Goal: Task Accomplishment & Management: Manage account settings

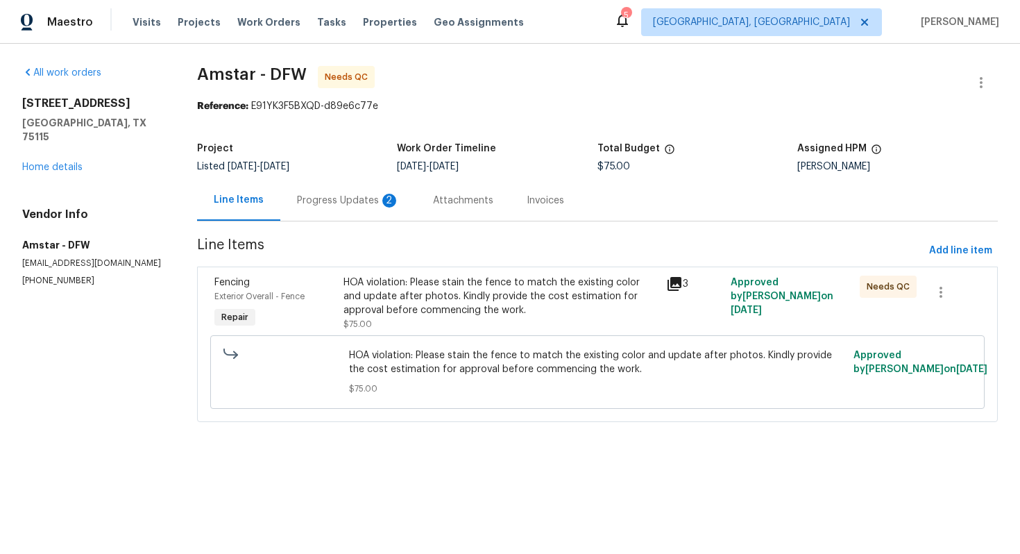
click at [320, 197] on div "Progress Updates 2" at bounding box center [348, 201] width 103 height 14
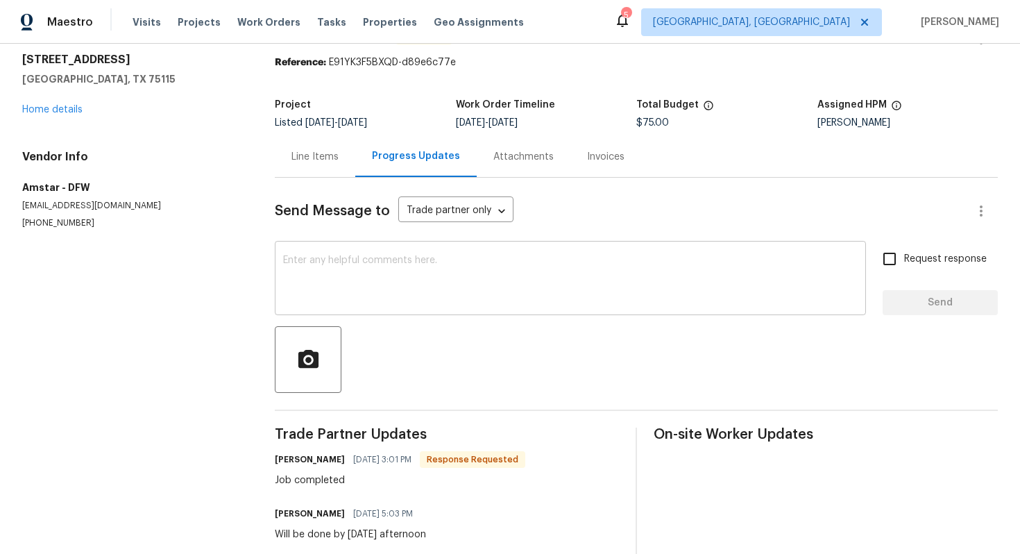
scroll to position [1, 0]
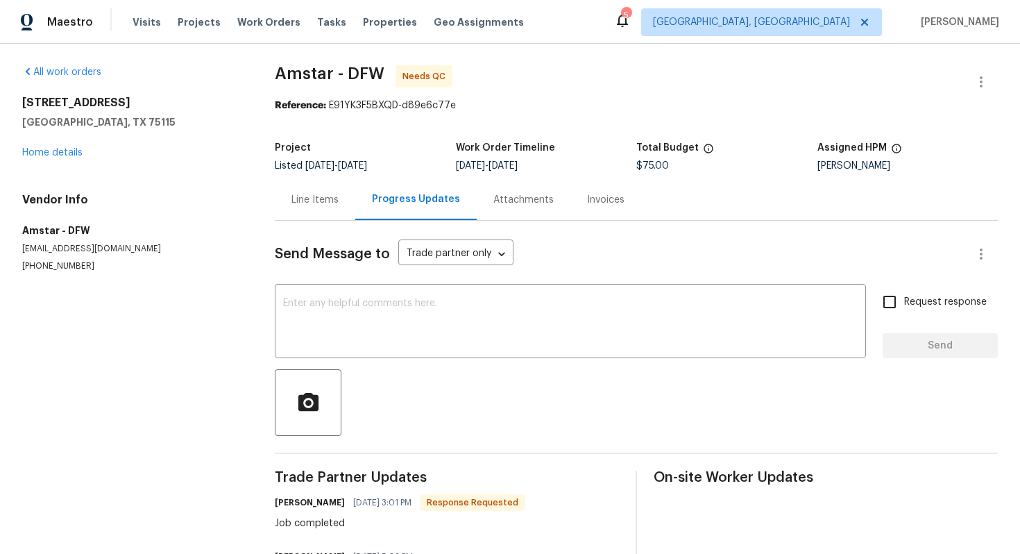
click at [324, 193] on div "Line Items" at bounding box center [314, 200] width 47 height 14
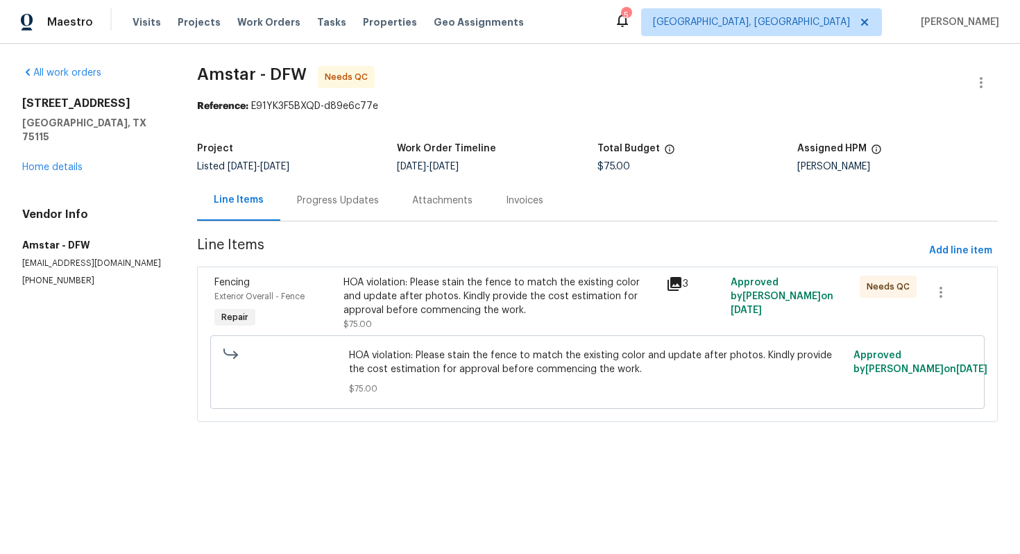
click at [444, 290] on div "HOA violation: Please stain the fence to match the existing color and update af…" at bounding box center [500, 296] width 314 height 42
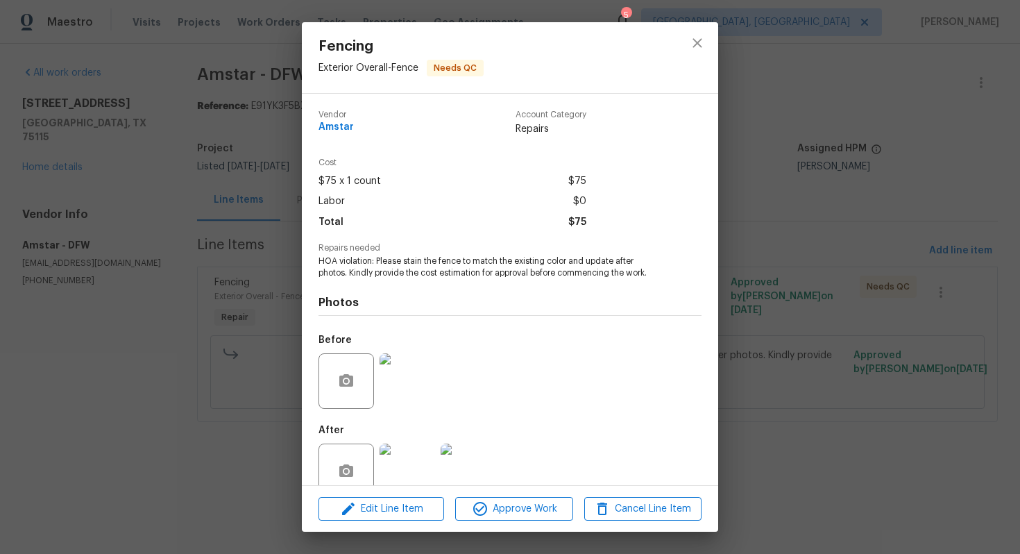
scroll to position [28, 0]
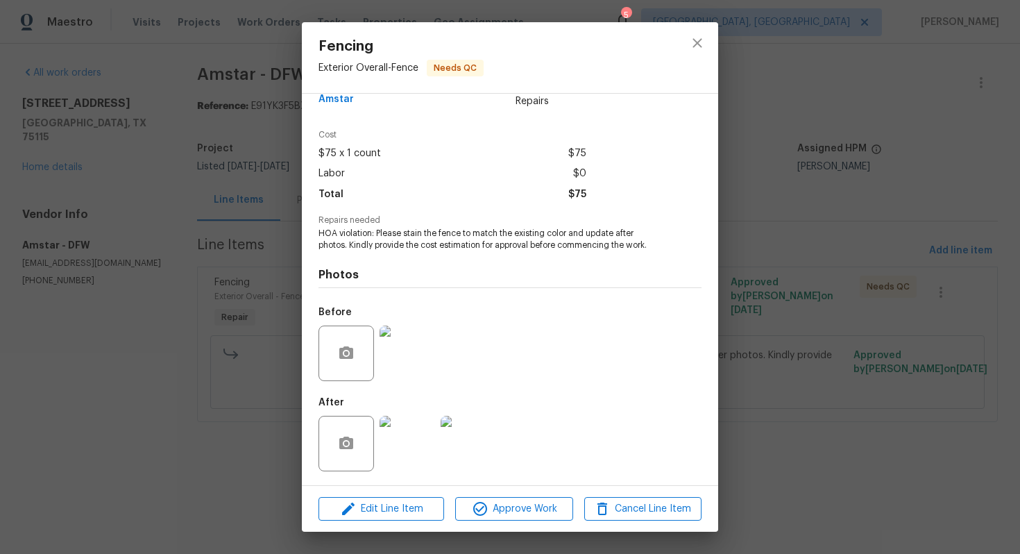
click at [415, 463] on img at bounding box center [406, 443] width 55 height 55
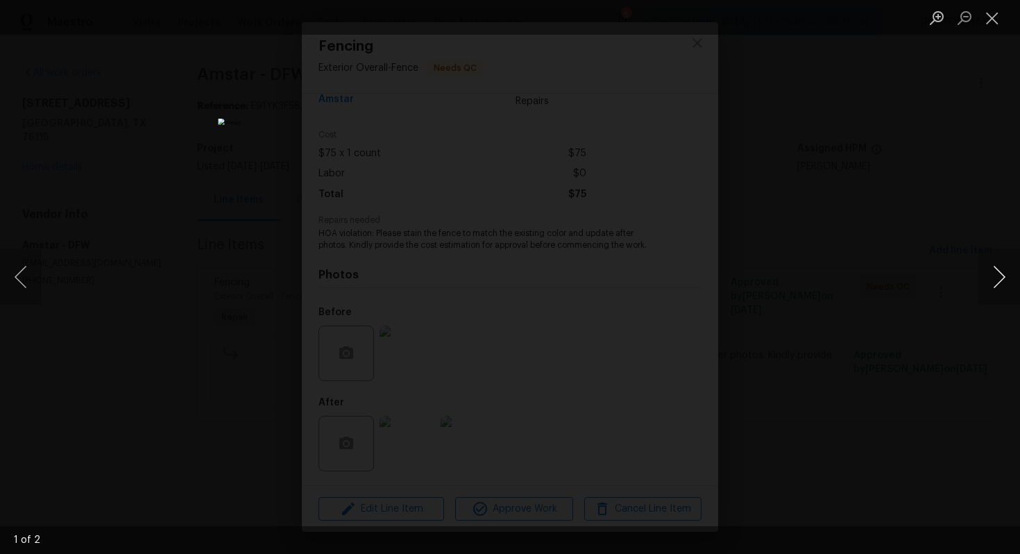
click at [1004, 279] on button "Next image" at bounding box center [999, 276] width 42 height 55
click at [1007, 282] on button "Next image" at bounding box center [999, 276] width 42 height 55
click at [31, 277] on button "Previous image" at bounding box center [21, 276] width 42 height 55
click at [994, 19] on button "Close lightbox" at bounding box center [992, 18] width 28 height 24
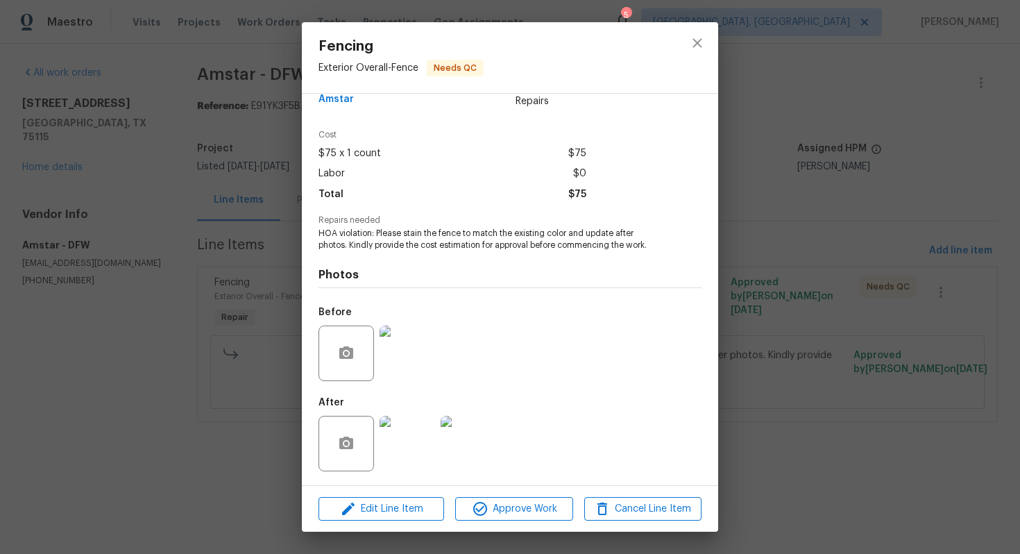
click at [409, 359] on img at bounding box center [406, 352] width 55 height 55
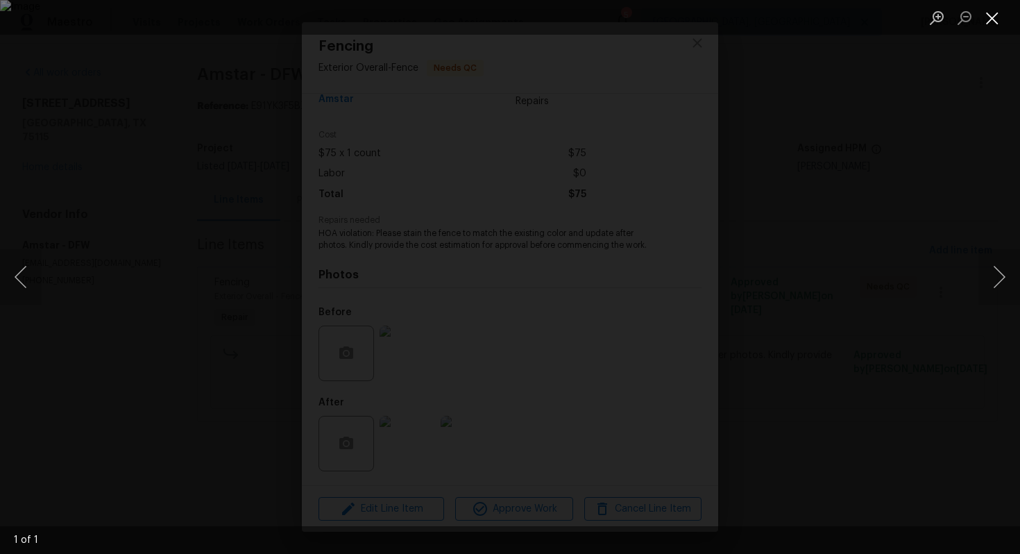
click at [997, 23] on button "Close lightbox" at bounding box center [992, 18] width 28 height 24
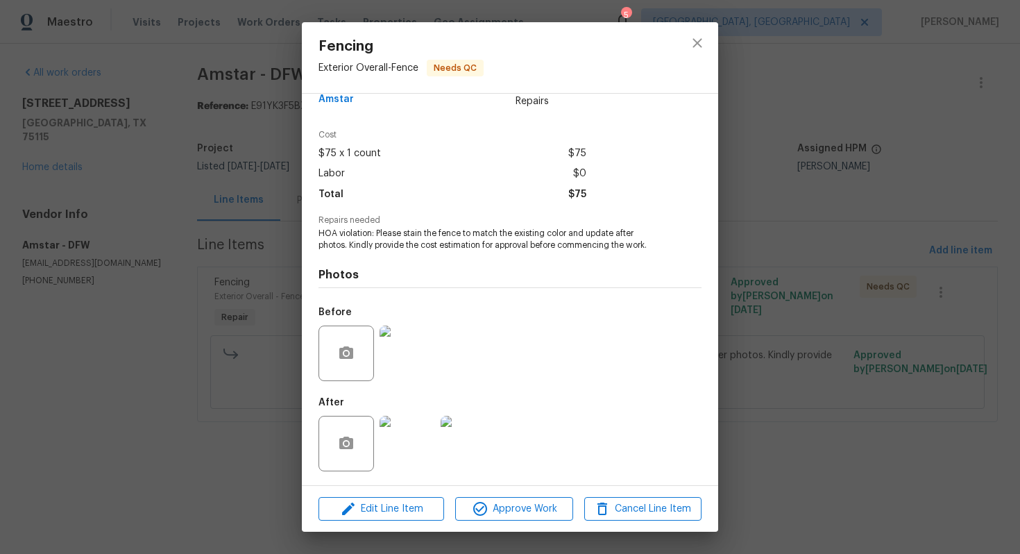
click at [400, 471] on div at bounding box center [407, 443] width 61 height 72
click at [407, 444] on img at bounding box center [406, 443] width 55 height 55
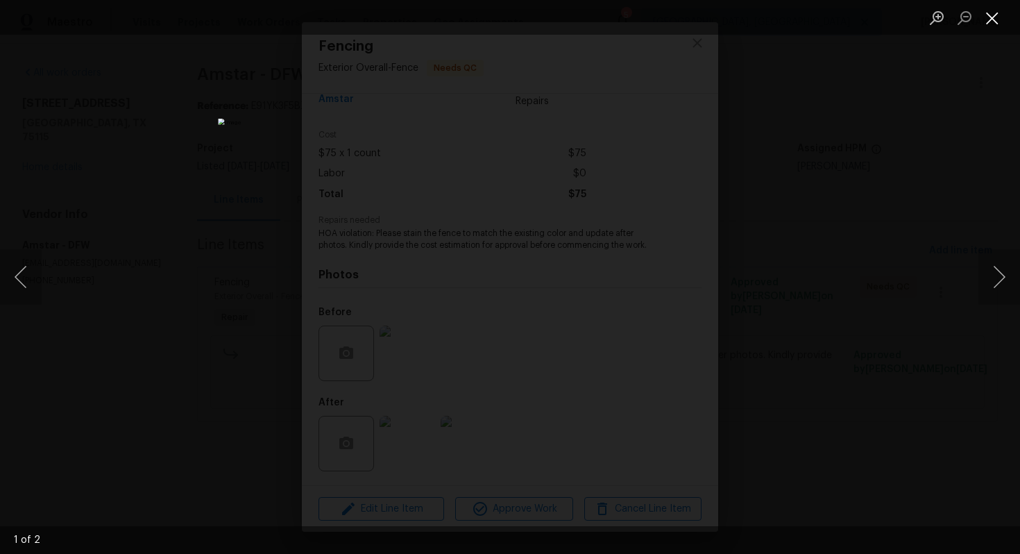
click at [993, 22] on button "Close lightbox" at bounding box center [992, 18] width 28 height 24
click at [1010, 19] on ul "Lightbox" at bounding box center [971, 17] width 97 height 35
click at [998, 22] on button "Close lightbox" at bounding box center [992, 18] width 28 height 24
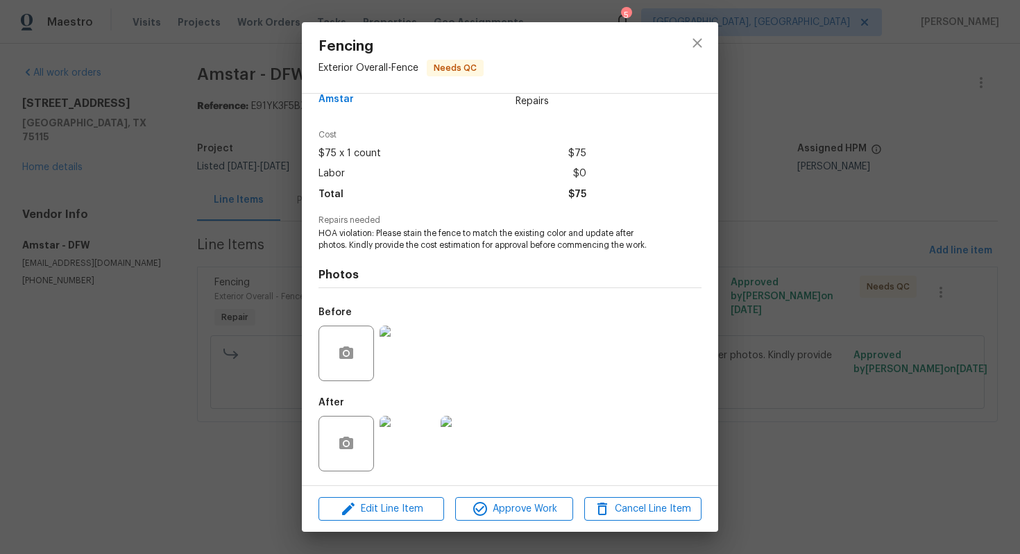
click at [745, 261] on div "Fencing Exterior Overall - Fence Needs QC Vendor Amstar Account Category Repair…" at bounding box center [510, 277] width 1020 height 554
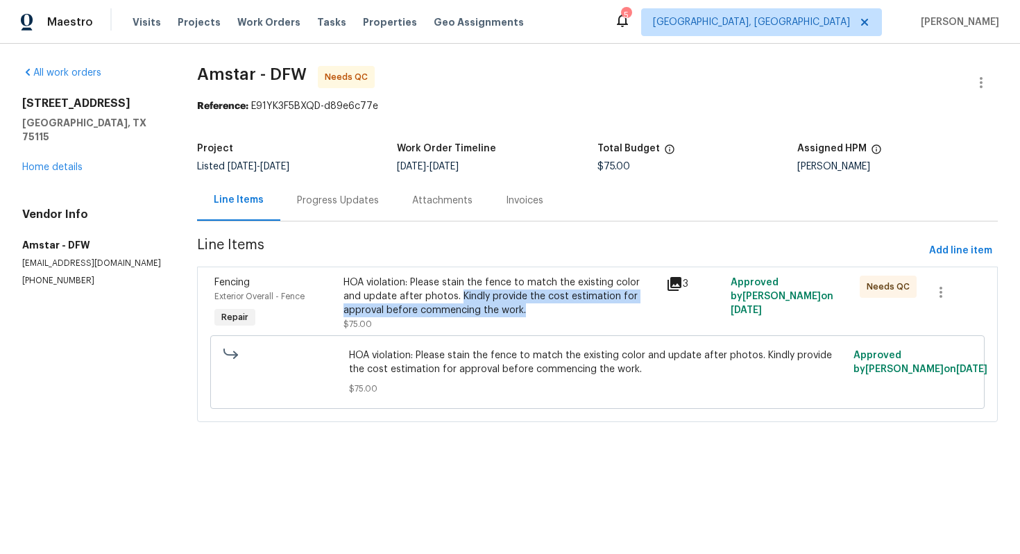
drag, startPoint x: 440, startPoint y: 294, endPoint x: 491, endPoint y: 309, distance: 53.6
click at [491, 309] on div "HOA violation: Please stain the fence to match the existing color and update af…" at bounding box center [500, 296] width 314 height 42
copy div "Kindly provide the cost estimation for approval before commencing the work."
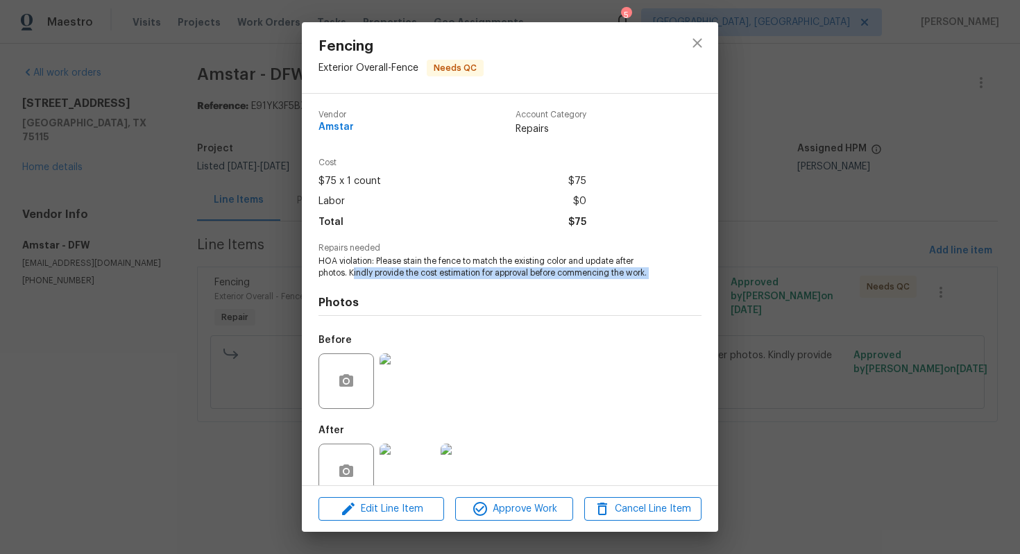
drag, startPoint x: 353, startPoint y: 271, endPoint x: 660, endPoint y: 287, distance: 307.7
click at [662, 287] on div "Vendor Amstar Account Category Repairs Cost $75 x 1 count $75 Labor $0 Total $7…" at bounding box center [509, 303] width 383 height 408
click at [660, 287] on div "Photos Before After" at bounding box center [509, 393] width 383 height 228
drag, startPoint x: 568, startPoint y: 257, endPoint x: 677, endPoint y: 283, distance: 111.9
click at [677, 283] on div "Vendor Amstar Account Category Repairs Cost $75 x 1 count $75 Labor $0 Total $7…" at bounding box center [509, 303] width 383 height 408
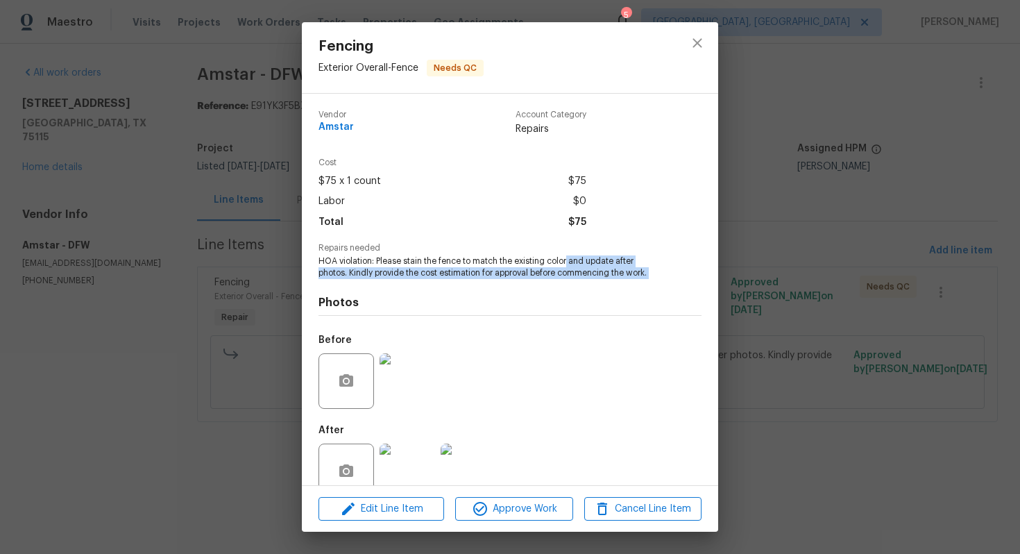
copy span "and update after photos. Kindly provide the cost estimation for approval before…"
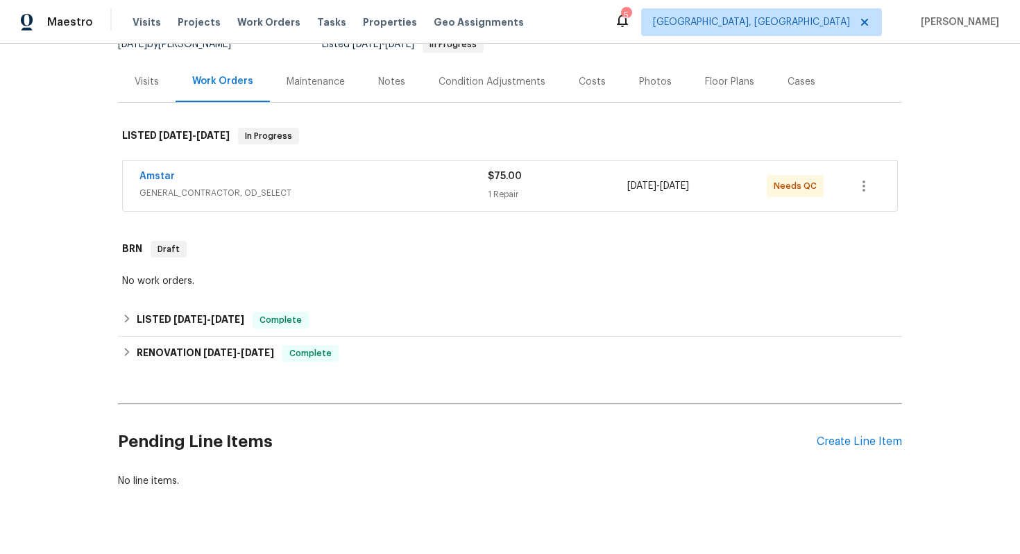
scroll to position [178, 0]
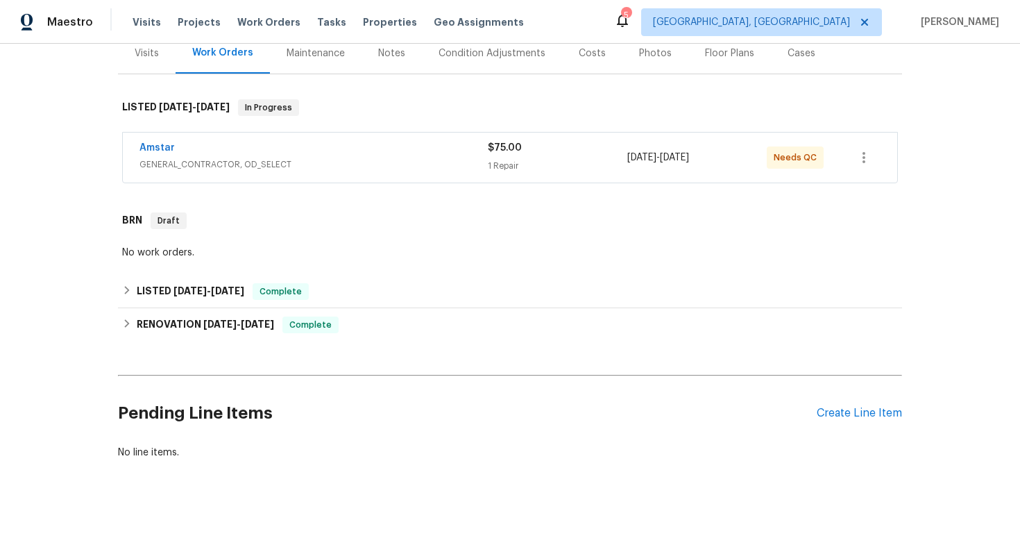
click at [848, 421] on div "Pending Line Items Create Line Item" at bounding box center [510, 413] width 784 height 65
click at [848, 417] on div "Create Line Item" at bounding box center [858, 413] width 85 height 13
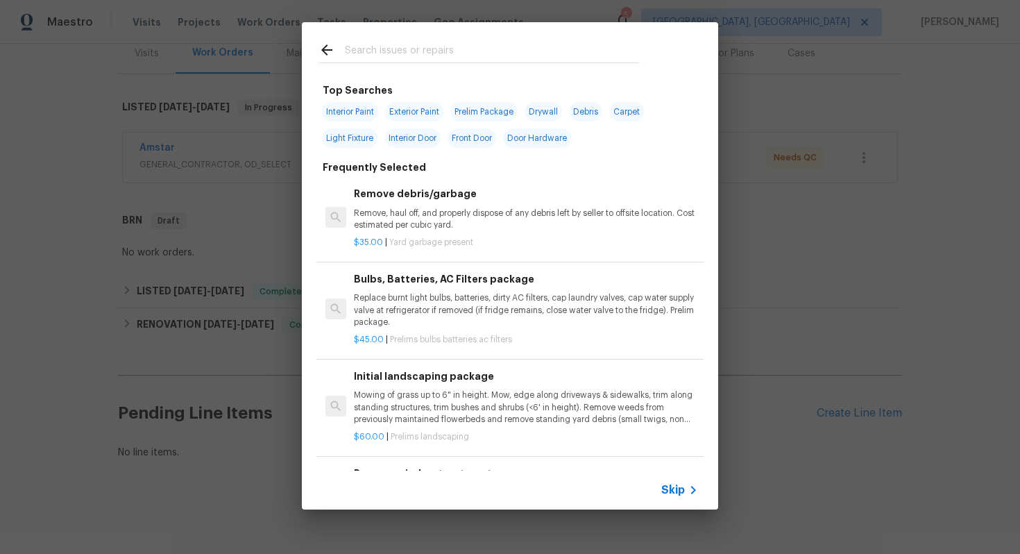
click at [667, 483] on span "Skip" at bounding box center [673, 490] width 24 height 14
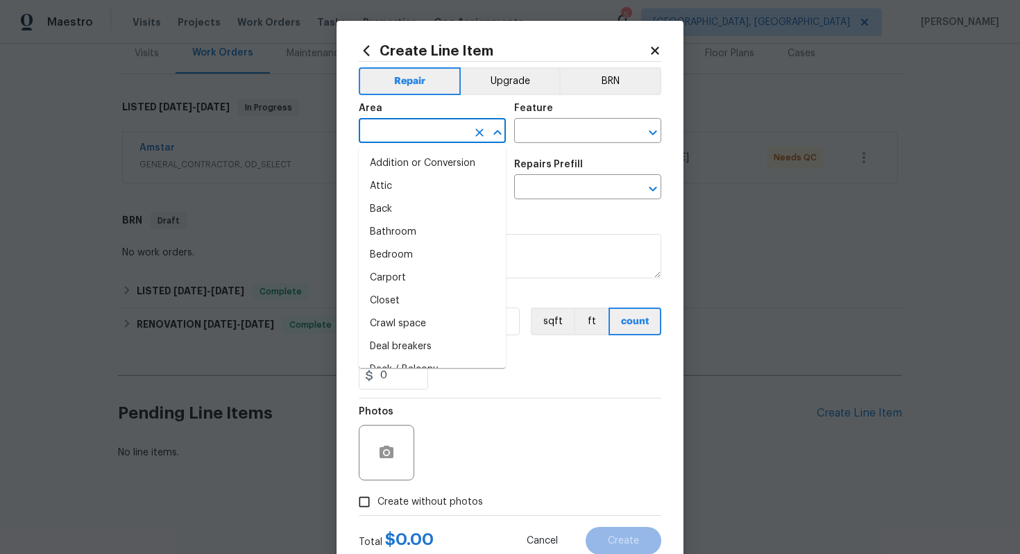
click at [427, 127] on input "text" at bounding box center [413, 132] width 108 height 22
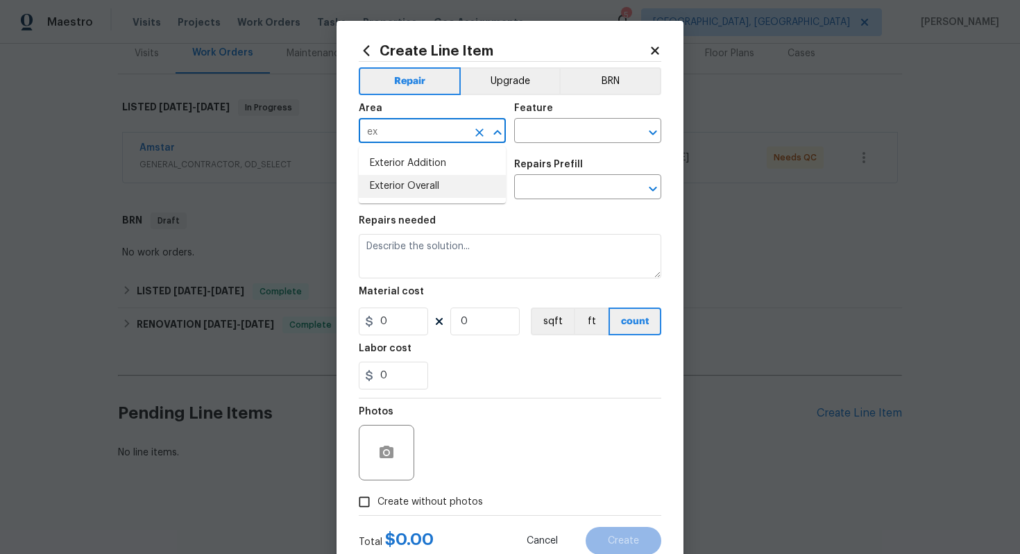
click at [411, 189] on li "Exterior Overall" at bounding box center [432, 186] width 147 height 23
type input "Exterior Overall"
click at [551, 128] on input "text" at bounding box center [568, 132] width 108 height 22
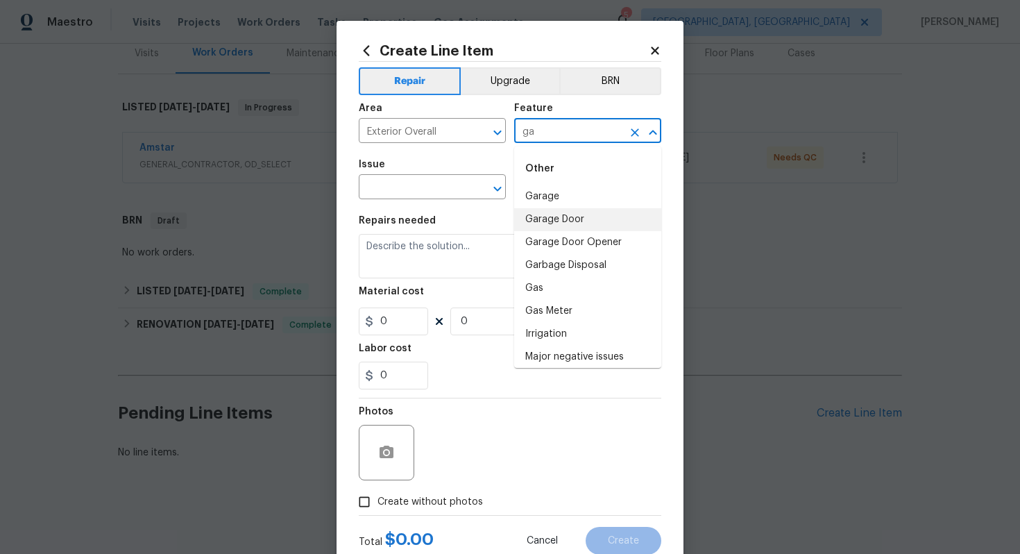
click at [540, 219] on li "Garage Door" at bounding box center [587, 219] width 147 height 23
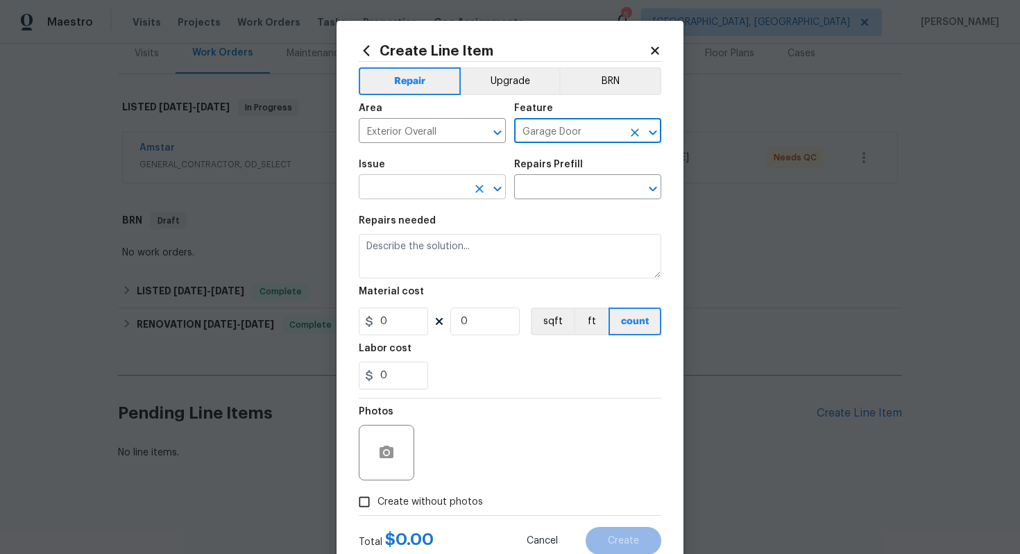
type input "Garage Door"
click at [429, 180] on input "text" at bounding box center [413, 189] width 108 height 22
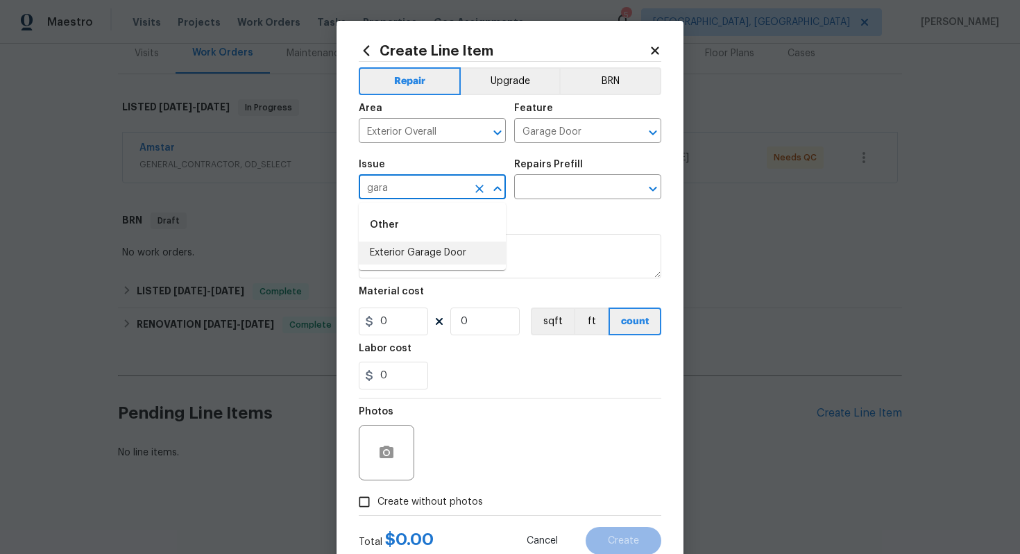
click at [443, 256] on li "Exterior Garage Door" at bounding box center [432, 252] width 147 height 23
type input "Exterior Garage Door"
click at [559, 194] on input "text" at bounding box center [568, 189] width 108 height 22
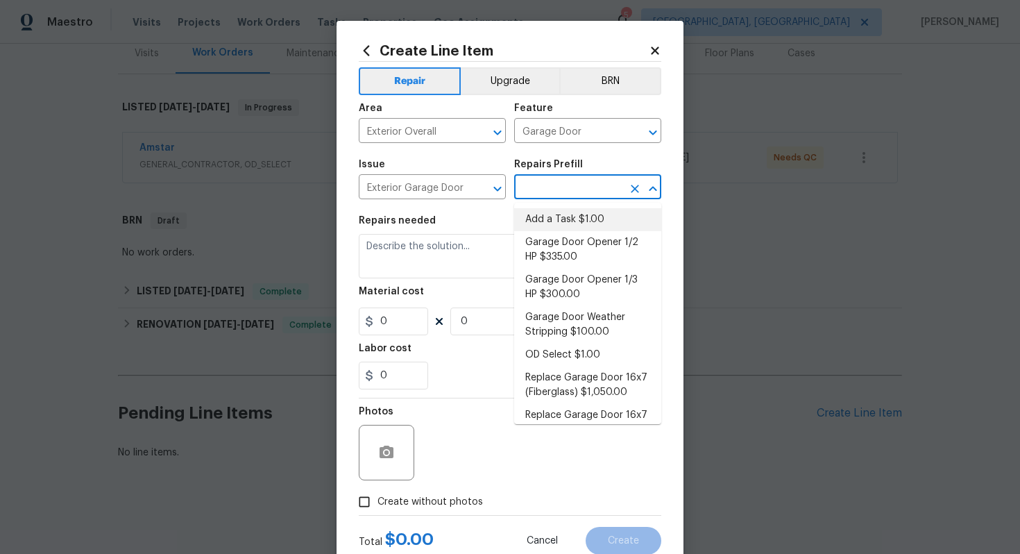
click at [556, 221] on li "Add a Task $1.00" at bounding box center [587, 219] width 147 height 23
type input "Interior Door"
type input "Add a Task $1.00"
type textarea "HPM to detail"
type input "1"
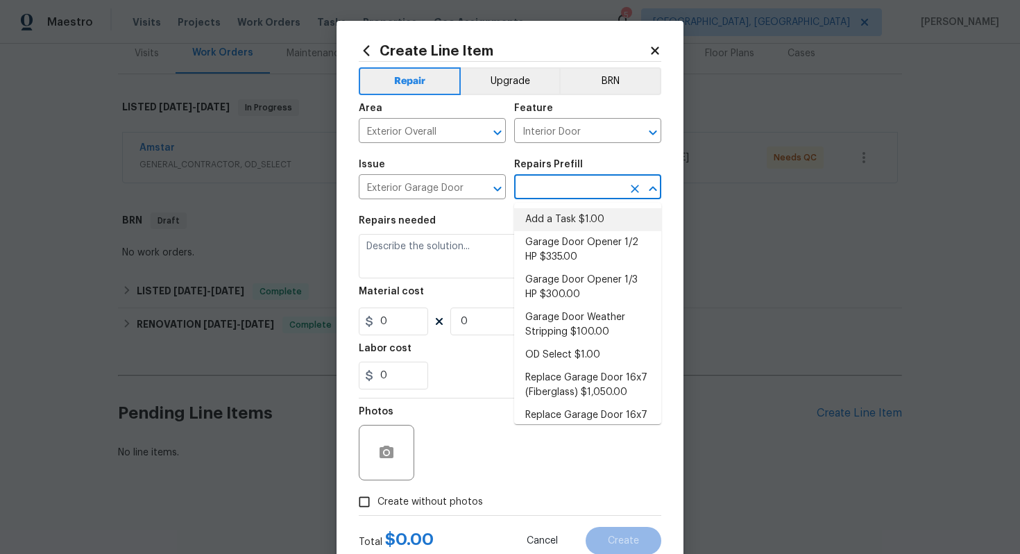
type input "1"
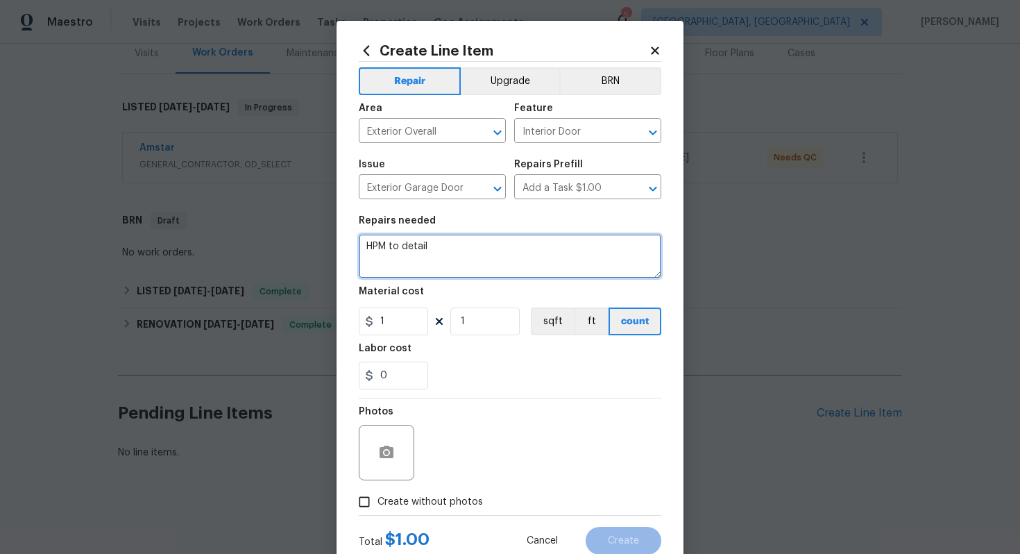
drag, startPoint x: 531, startPoint y: 262, endPoint x: 280, endPoint y: 213, distance: 255.1
click at [280, 213] on div "Create Line Item Repair Upgrade BRN Area Exterior Overall ​ Feature Interior Do…" at bounding box center [510, 277] width 1020 height 554
drag, startPoint x: 431, startPoint y: 248, endPoint x: 536, endPoint y: 281, distance: 110.4
click at [536, 281] on section "Repairs needed HOA violation: Plesae re-staing the fence to match with the colo…" at bounding box center [510, 302] width 302 height 190
paste textarea "Please re-stain the fence to match the color in the image and provide an update."
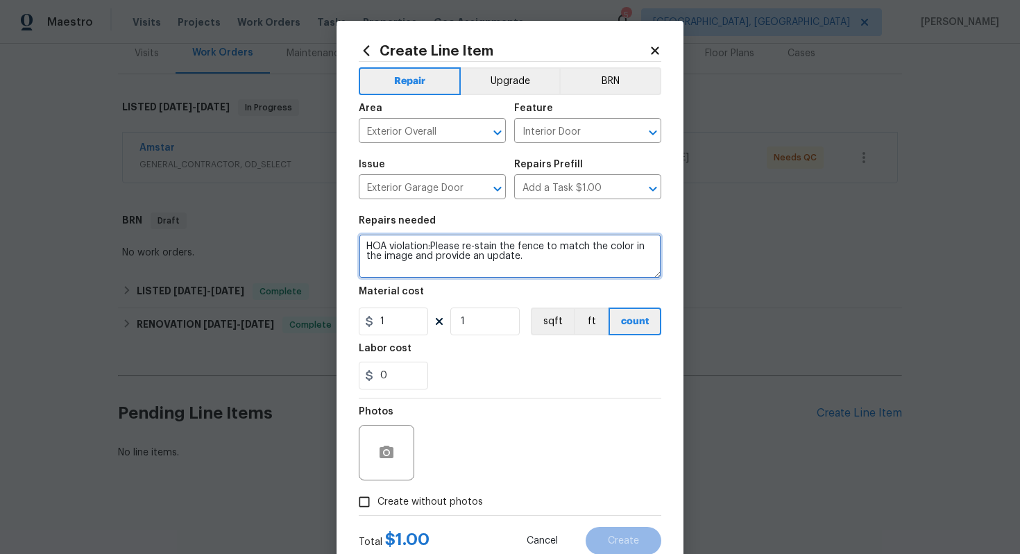
drag, startPoint x: 437, startPoint y: 257, endPoint x: 565, endPoint y: 268, distance: 128.9
click at [565, 268] on textarea "HOA violation:Please re-stain the fence to match the color in the image and pro…" at bounding box center [510, 256] width 302 height 44
paste textarea "and update after photos. Kindly provide the cost estimation for approval before…"
click at [447, 253] on textarea "HOA violation:Please re-stain the fence to match the color in the image and and…" at bounding box center [510, 256] width 302 height 44
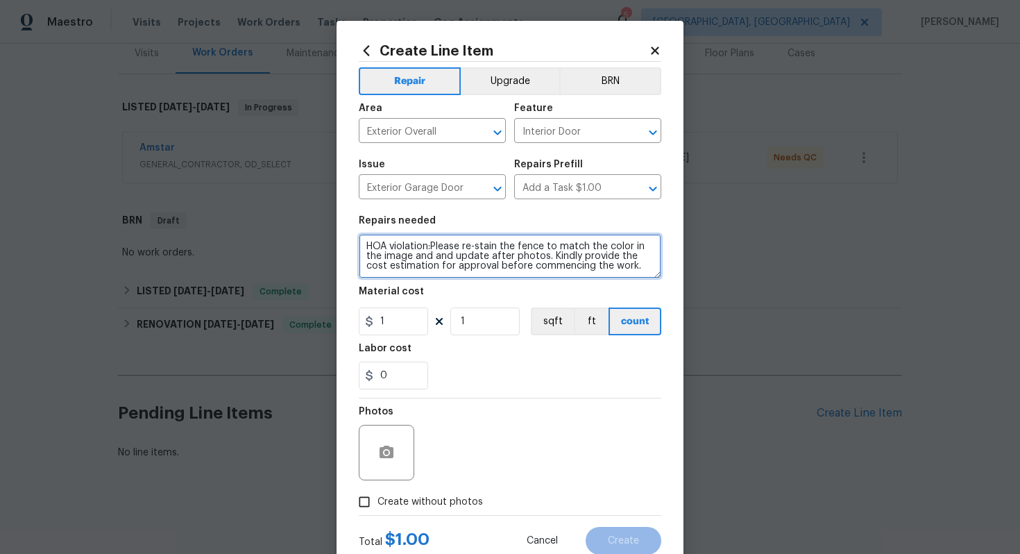
click at [447, 253] on textarea "HOA violation:Please re-stain the fence to match the color in the image and and…" at bounding box center [510, 256] width 302 height 44
type textarea "HOA violation:Please re-stain the fence to match the color in the image and upd…"
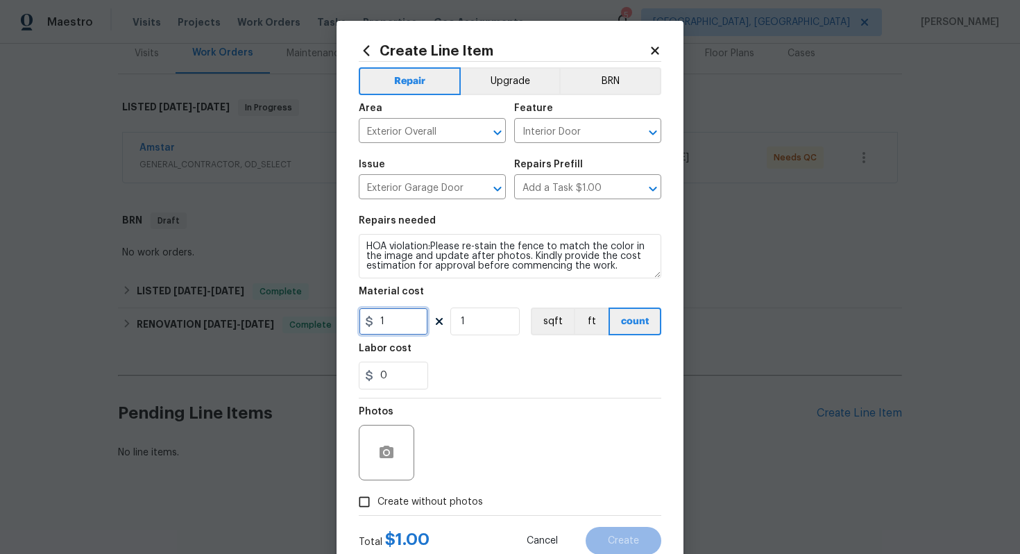
click at [392, 323] on input "1" at bounding box center [393, 321] width 69 height 28
type input "75"
click at [382, 460] on icon "button" at bounding box center [386, 452] width 17 height 17
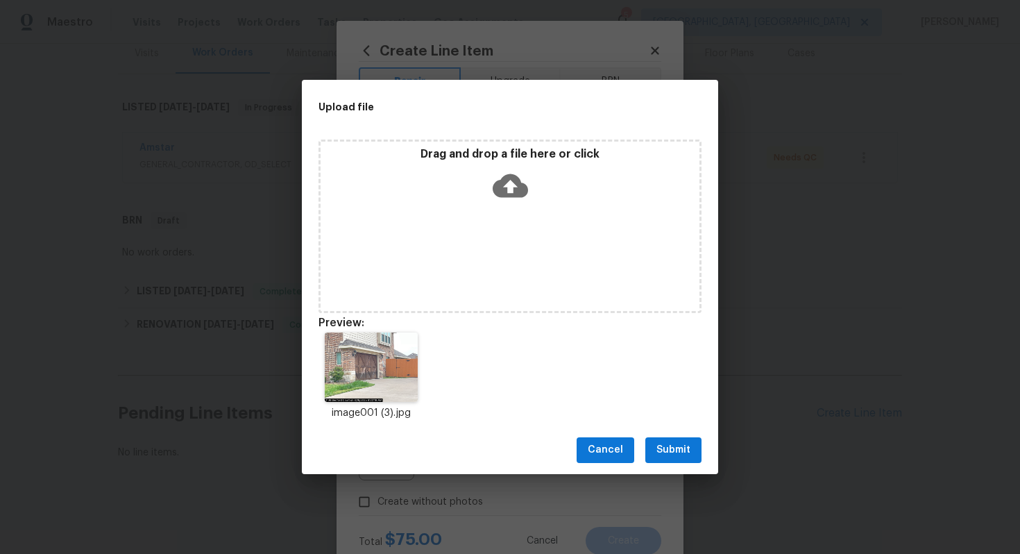
click at [669, 451] on span "Submit" at bounding box center [673, 449] width 34 height 17
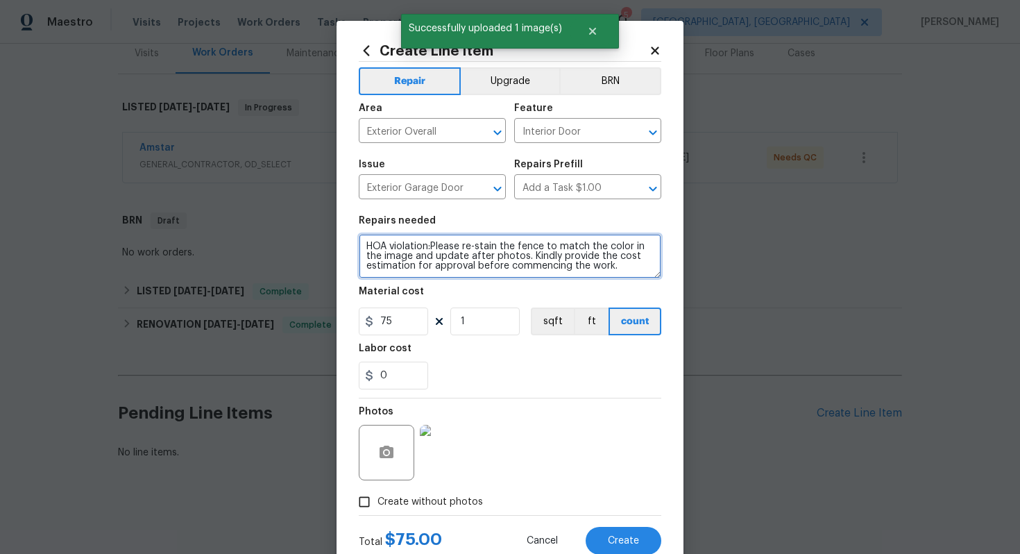
click at [416, 253] on textarea "HOA violation:Please re-stain the fence to match the color in the image and upd…" at bounding box center [510, 256] width 302 height 44
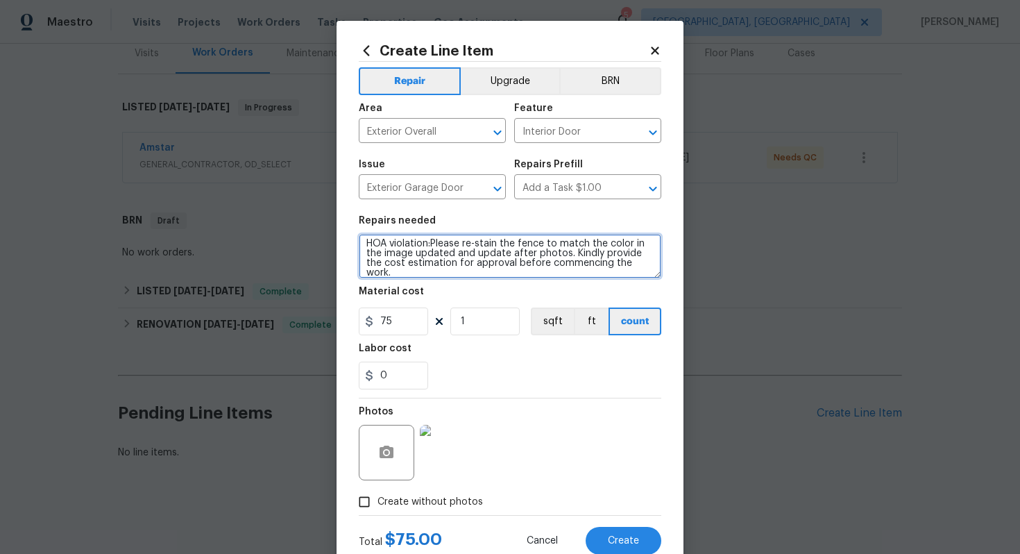
click at [484, 253] on textarea "HOA violation:Please re-stain the fence to match the color in the image updated…" at bounding box center [510, 256] width 302 height 44
click at [431, 239] on textarea "HOA violation:Please re-stain the fence to match the color in the image updated…" at bounding box center [510, 256] width 302 height 44
click at [445, 266] on textarea "HOA violation: Please re-stain the fence to match the color in the image update…" at bounding box center [510, 256] width 302 height 44
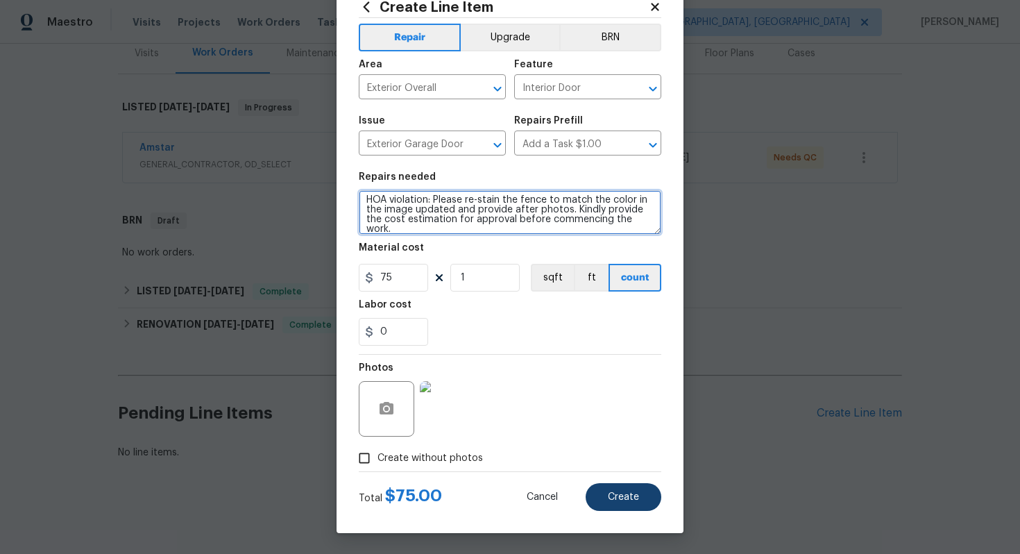
type textarea "HOA violation: Please re-stain the fence to match the color in the image update…"
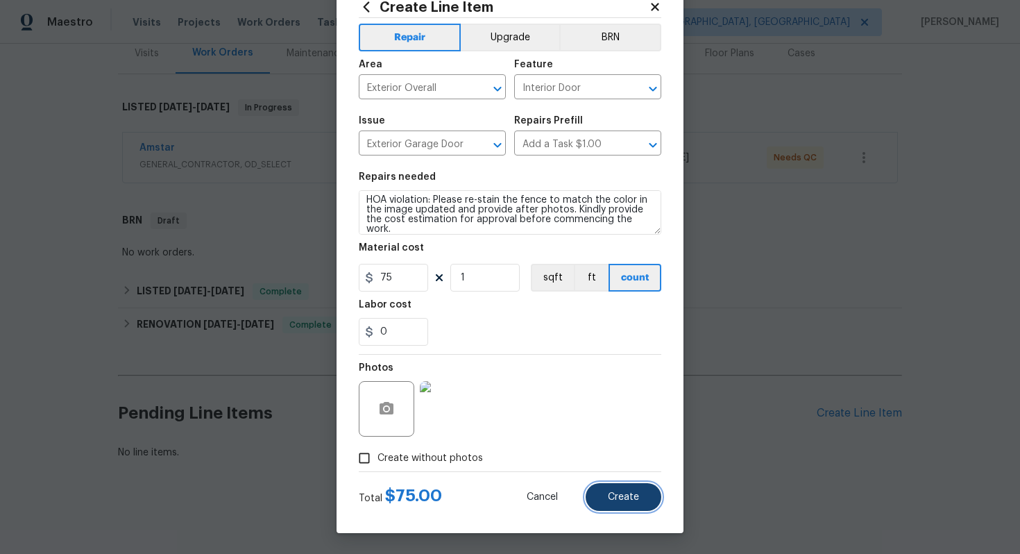
click at [616, 508] on button "Create" at bounding box center [623, 497] width 76 height 28
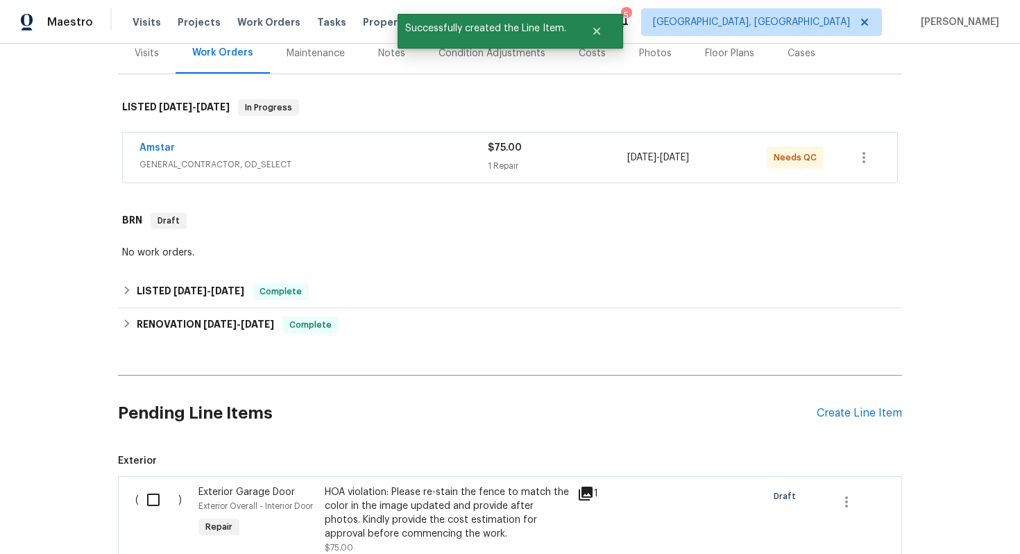
click at [151, 506] on input "checkbox" at bounding box center [159, 499] width 40 height 29
checkbox input "true"
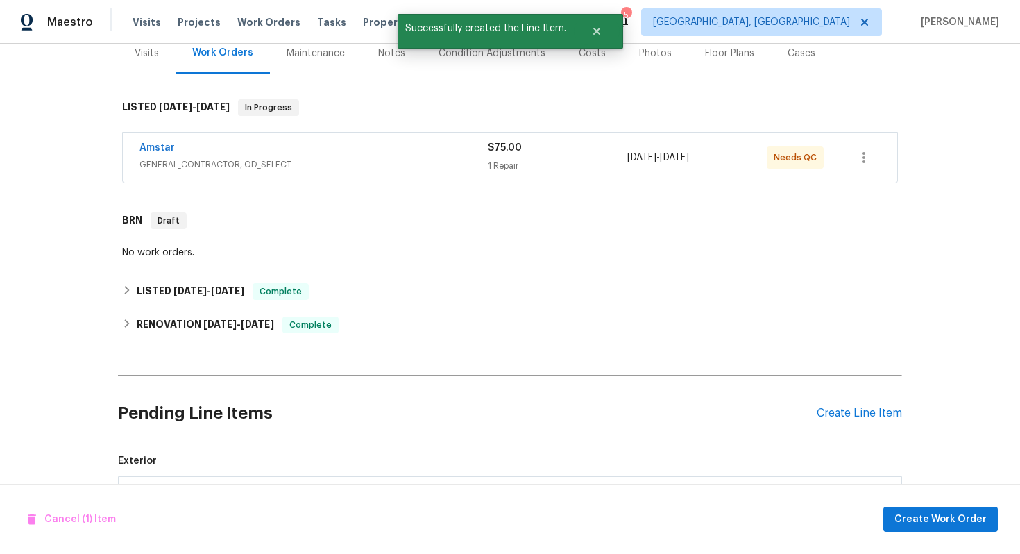
scroll to position [363, 0]
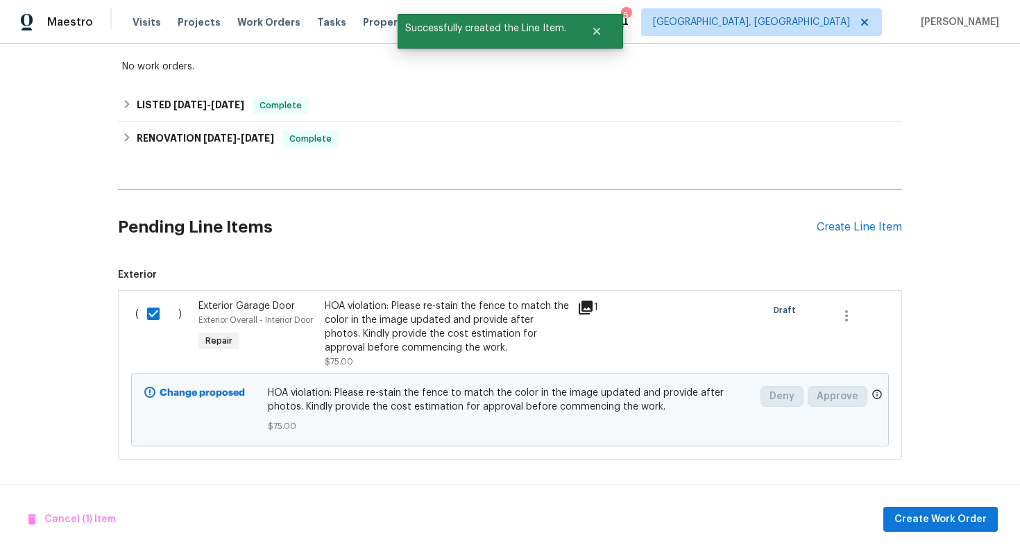
click at [909, 502] on div "Cancel (1) Item Create Work Order" at bounding box center [510, 519] width 1020 height 71
click at [911, 520] on span "Create Work Order" at bounding box center [940, 519] width 92 height 17
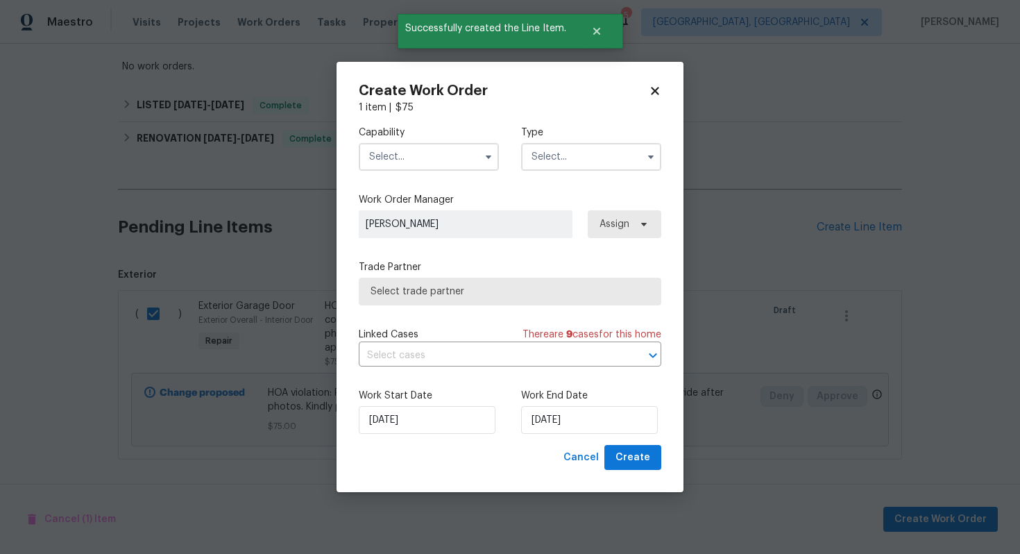
click at [452, 153] on input "text" at bounding box center [429, 157] width 140 height 28
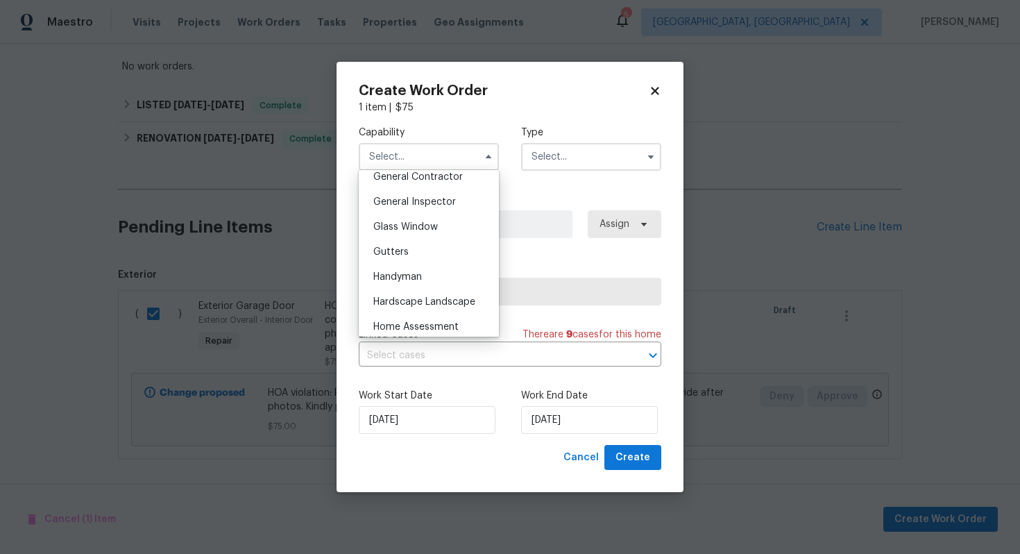
scroll to position [654, 0]
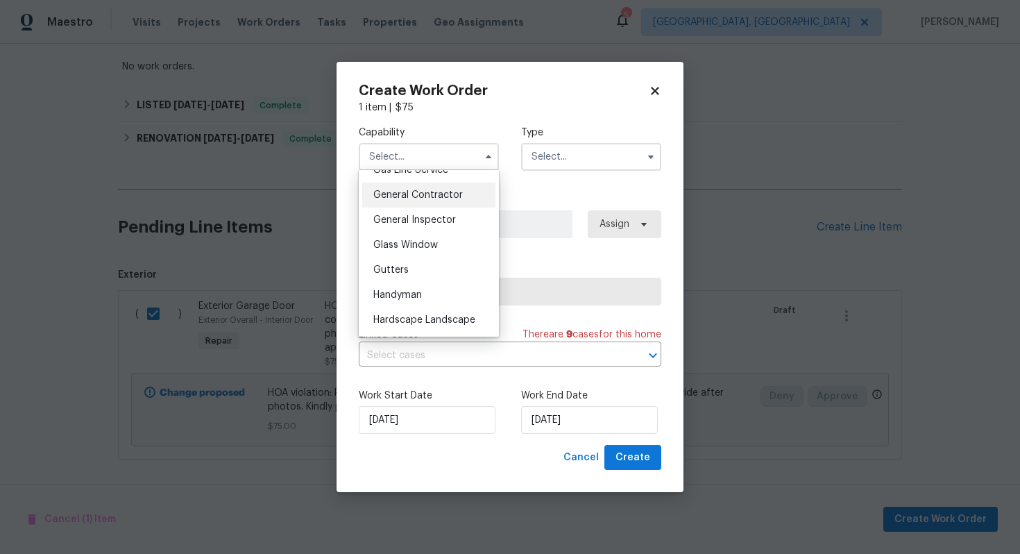
click at [429, 198] on span "General Contractor" at bounding box center [417, 195] width 89 height 10
type input "General Contractor"
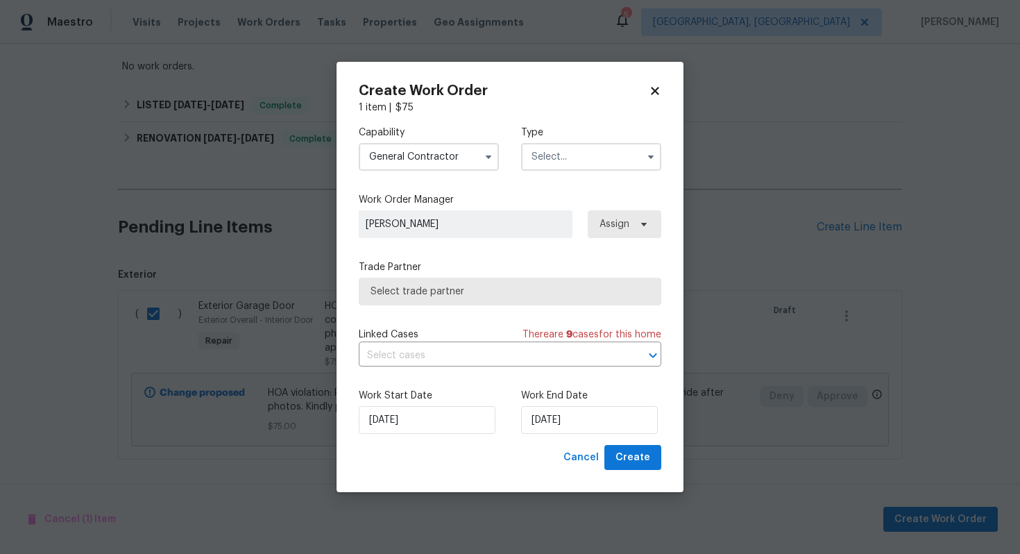
click at [556, 157] on input "text" at bounding box center [591, 157] width 140 height 28
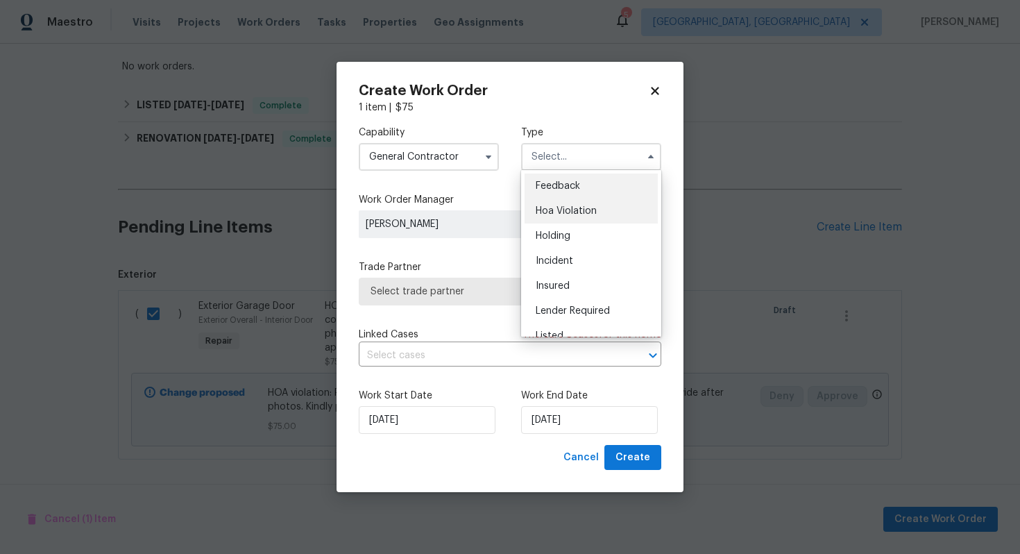
click at [556, 207] on span "Hoa Violation" at bounding box center [566, 211] width 61 height 10
type input "Hoa Violation"
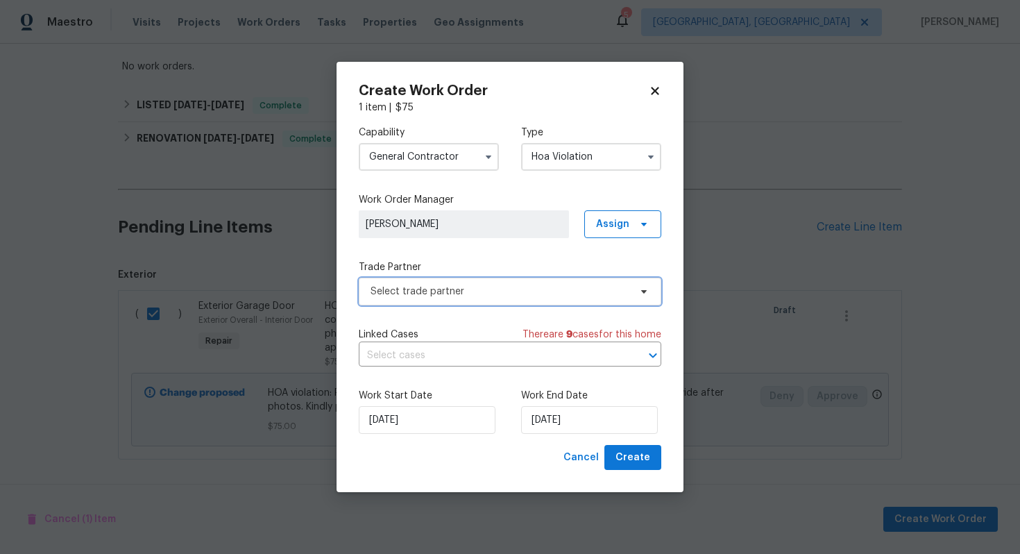
click at [481, 291] on span "Select trade partner" at bounding box center [499, 291] width 259 height 14
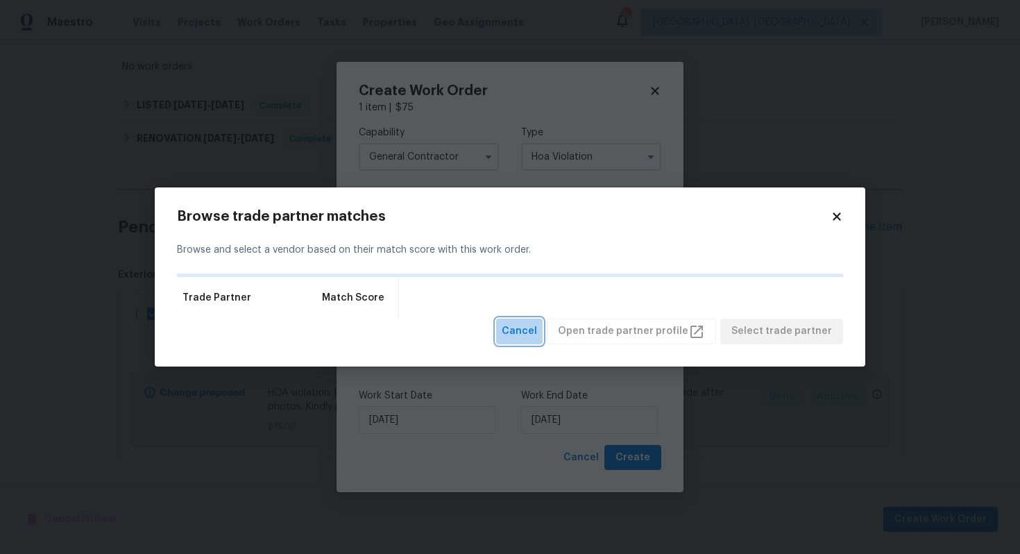
click at [537, 326] on span "Cancel" at bounding box center [519, 331] width 35 height 17
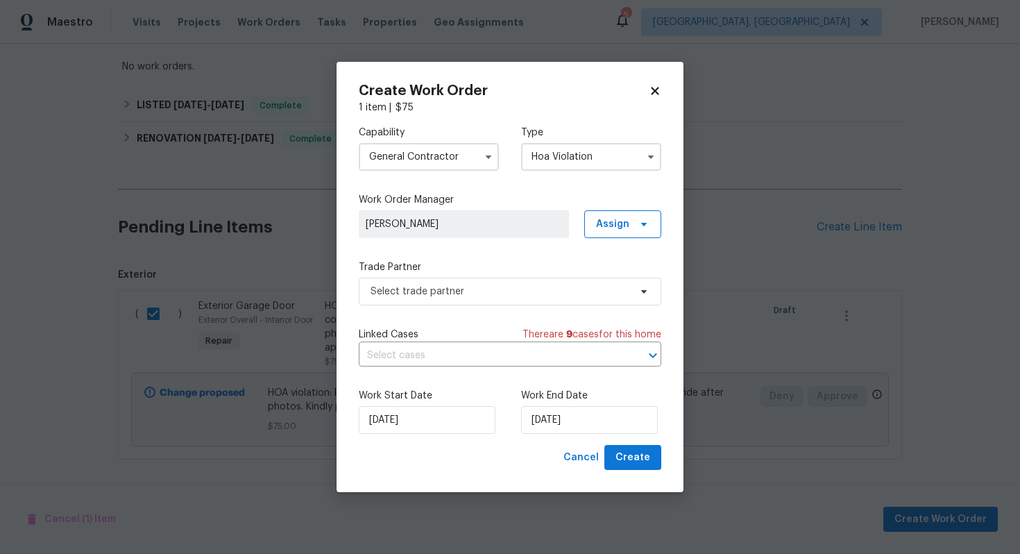
click at [482, 341] on div "Linked Cases There are 9 case s for this home ​" at bounding box center [510, 346] width 302 height 39
click at [475, 353] on input "text" at bounding box center [491, 356] width 264 height 22
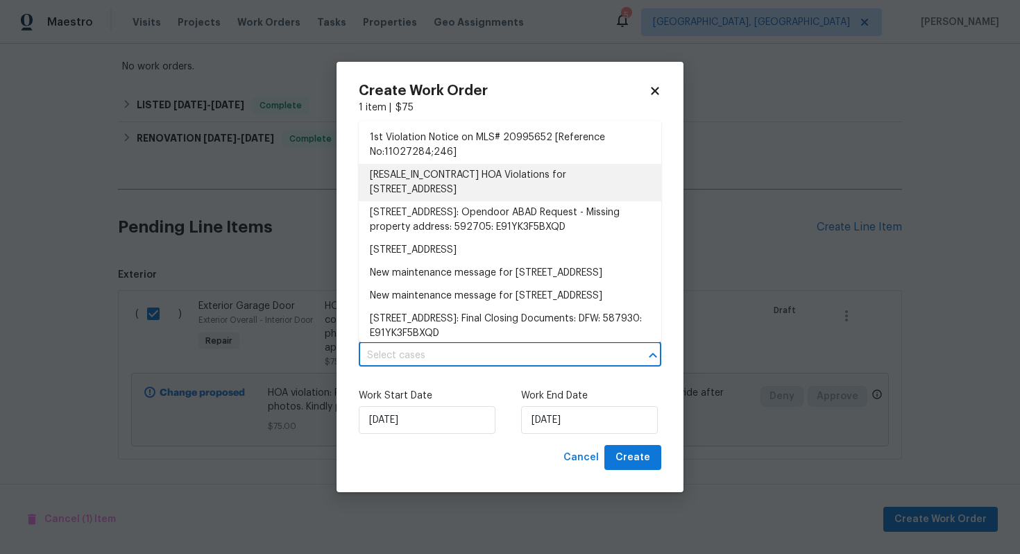
click at [450, 177] on li "[RESALE_IN_CONTRACT] HOA Violations for 1108 Bedford Ct, Desoto, TX 75115" at bounding box center [510, 182] width 302 height 37
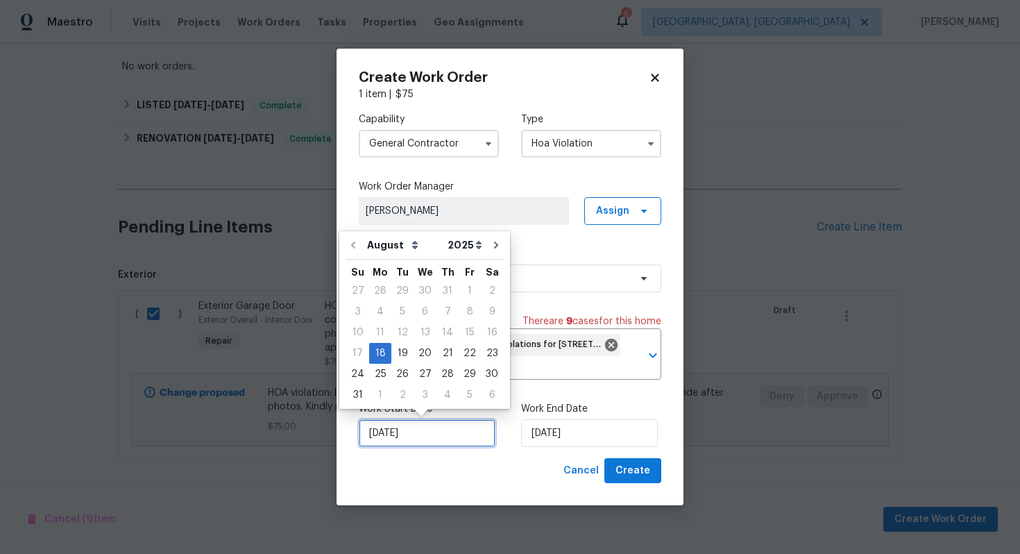
click at [432, 438] on input "18/08/2025" at bounding box center [427, 433] width 137 height 28
click at [377, 350] on div "18" at bounding box center [380, 352] width 22 height 19
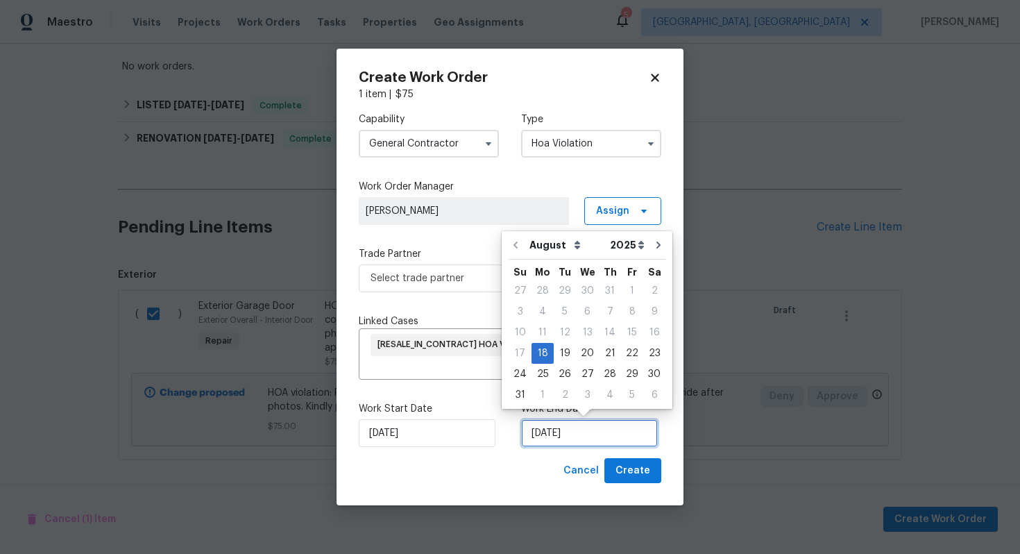
click at [579, 436] on input "18/08/2025" at bounding box center [589, 433] width 137 height 28
click at [603, 349] on div "21" at bounding box center [610, 352] width 22 height 19
type input "21/08/2025"
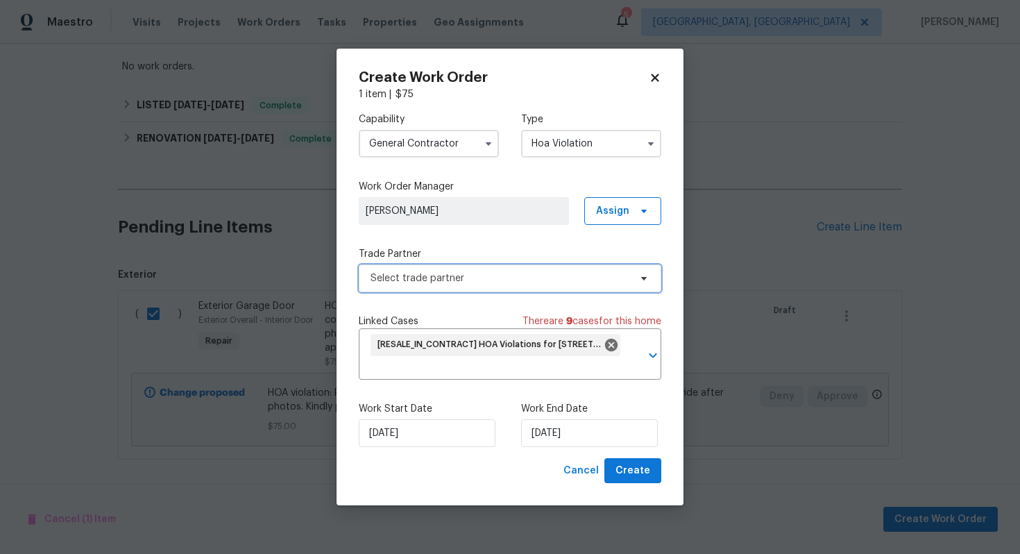
click at [461, 276] on span "Select trade partner" at bounding box center [499, 278] width 259 height 14
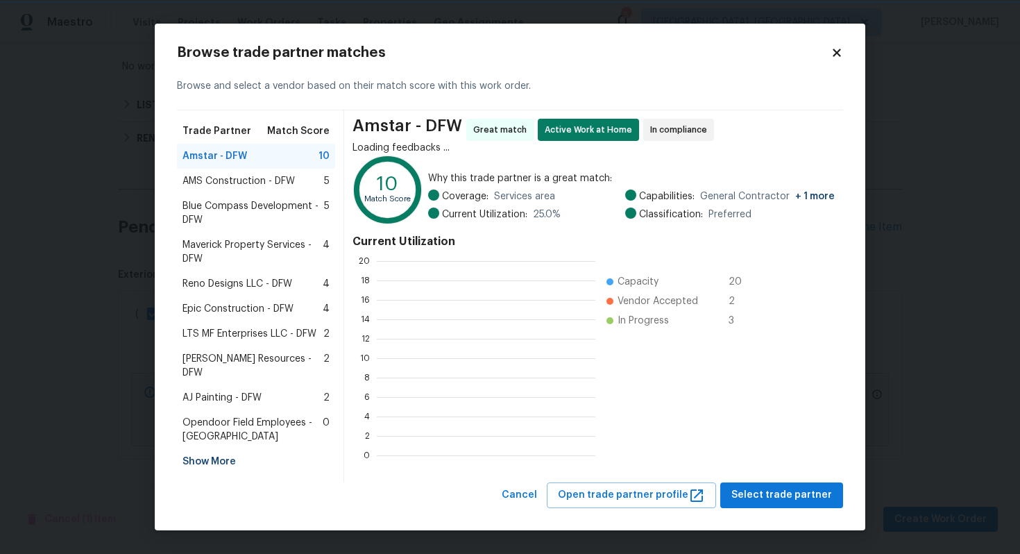
scroll to position [194, 219]
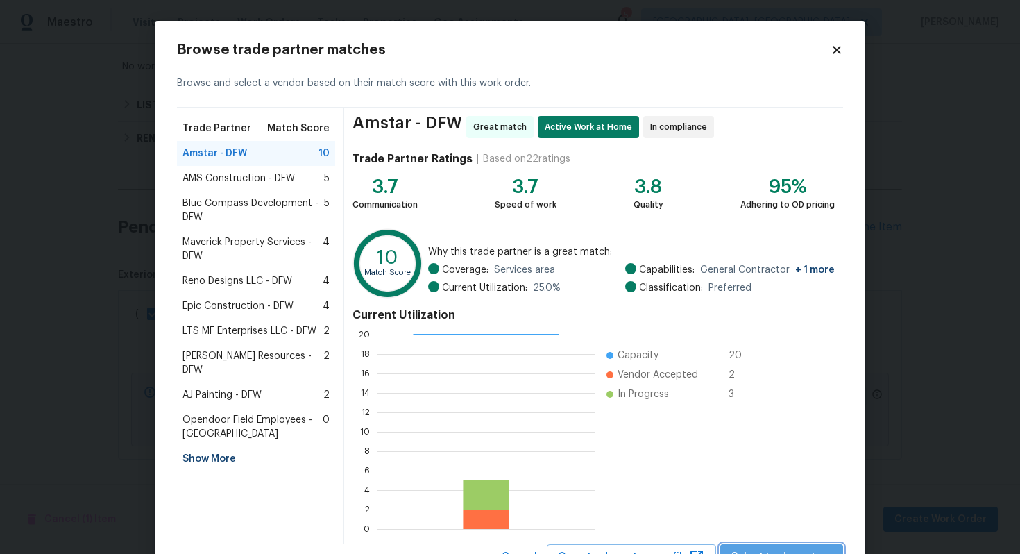
click at [820, 548] on span "Select trade partner" at bounding box center [781, 556] width 101 height 17
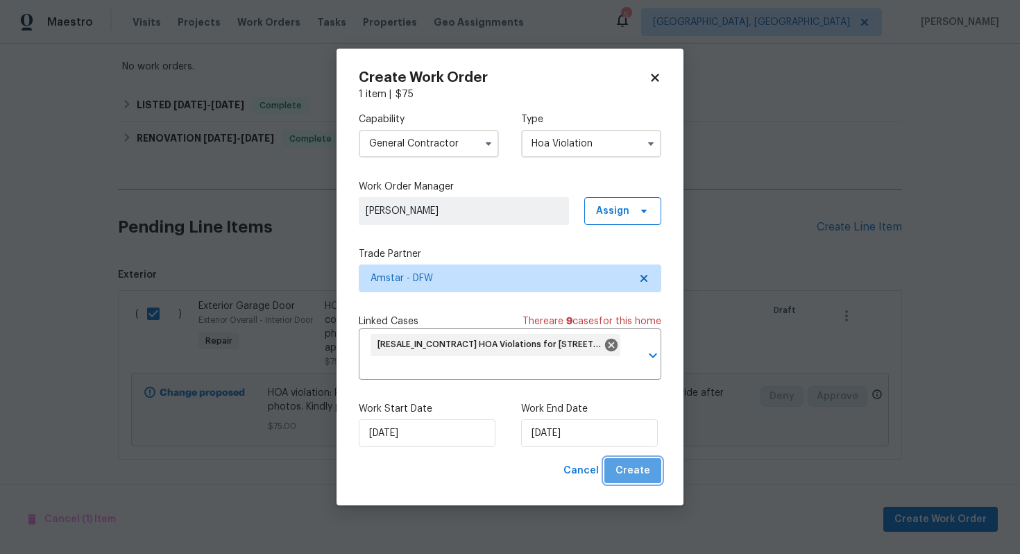
click at [649, 458] on button "Create" at bounding box center [632, 471] width 57 height 26
checkbox input "false"
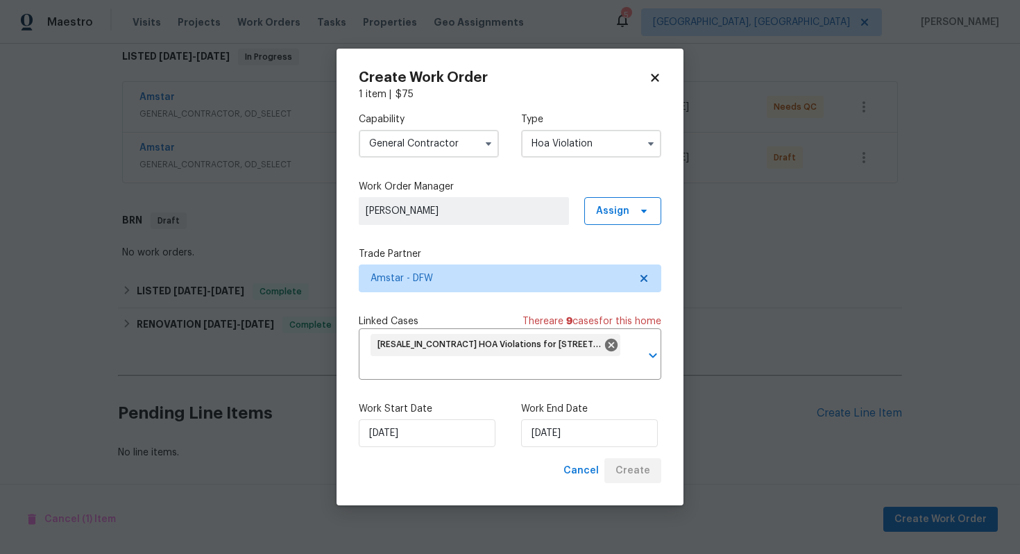
scroll to position [228, 0]
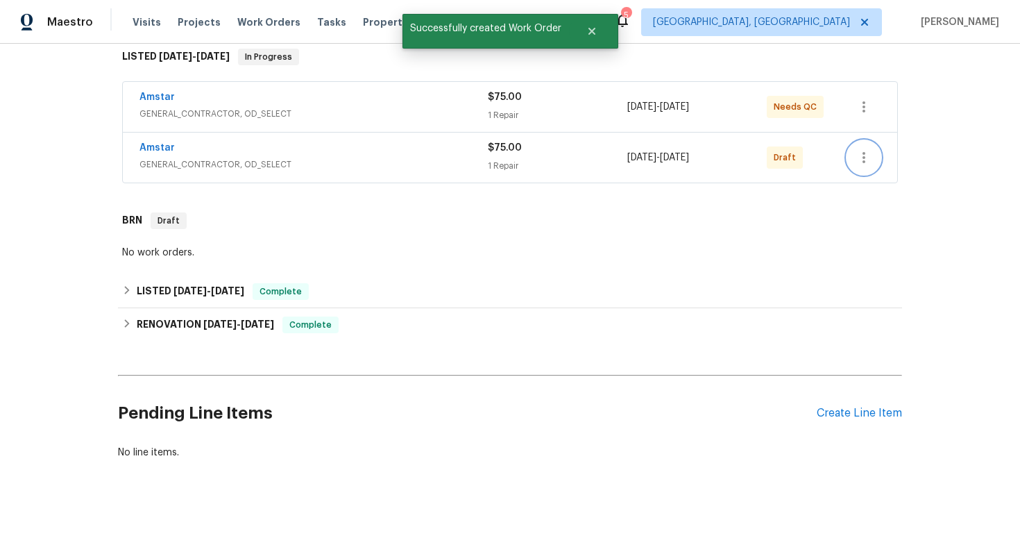
click at [865, 160] on icon "button" at bounding box center [863, 157] width 17 height 17
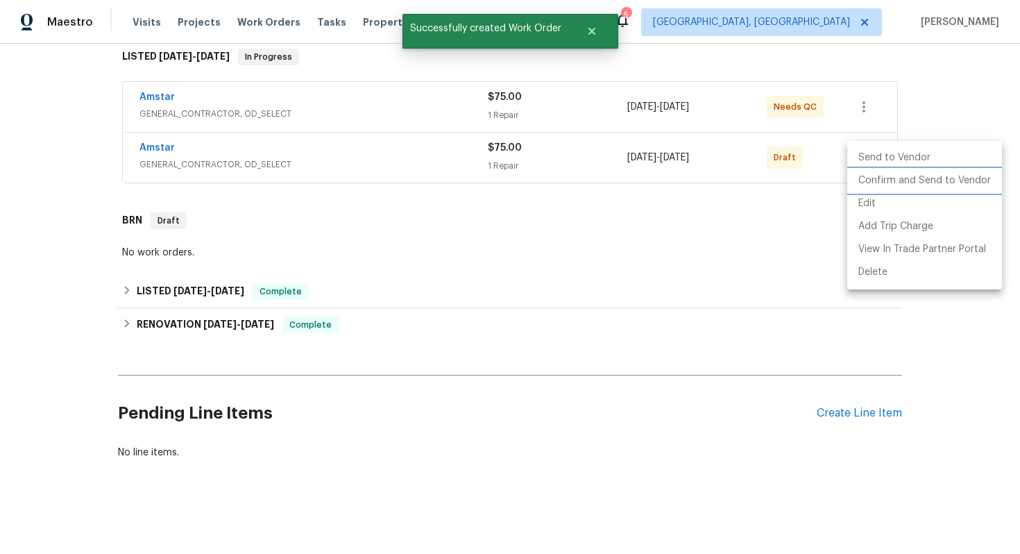
click at [864, 178] on li "Confirm and Send to Vendor" at bounding box center [924, 180] width 155 height 23
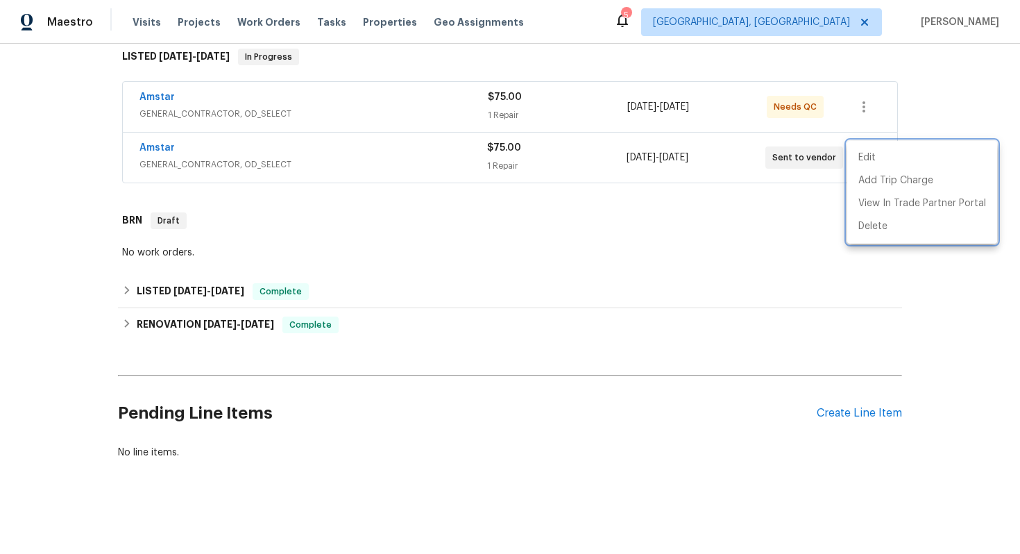
click at [28, 132] on div at bounding box center [510, 277] width 1020 height 554
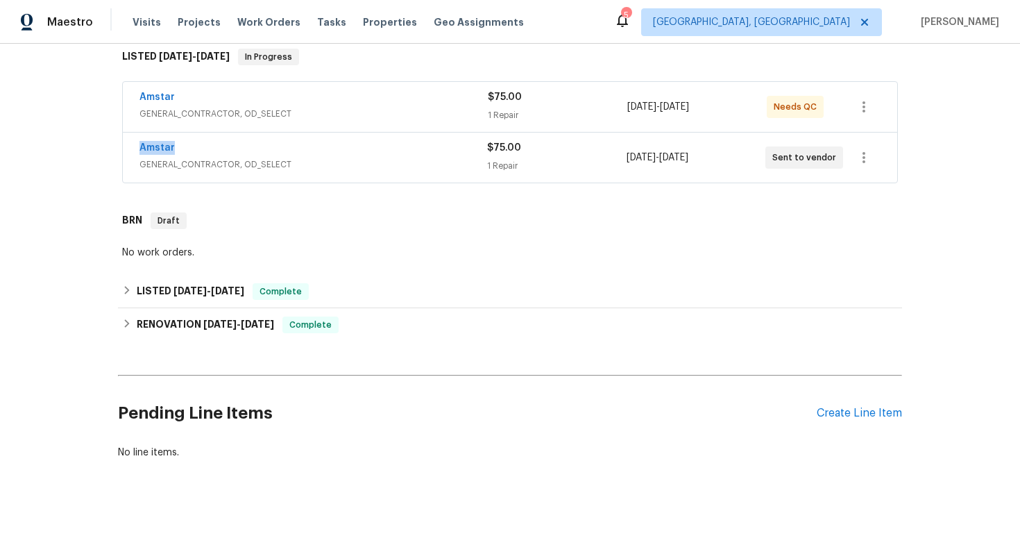
copy link "Amstar"
drag, startPoint x: 189, startPoint y: 147, endPoint x: 125, endPoint y: 146, distance: 64.5
click at [126, 146] on div "Amstar GENERAL_CONTRACTOR, OD_SELECT $75.00 1 Repair 8/18/2025 - 8/21/2025 Sent…" at bounding box center [510, 157] width 774 height 50
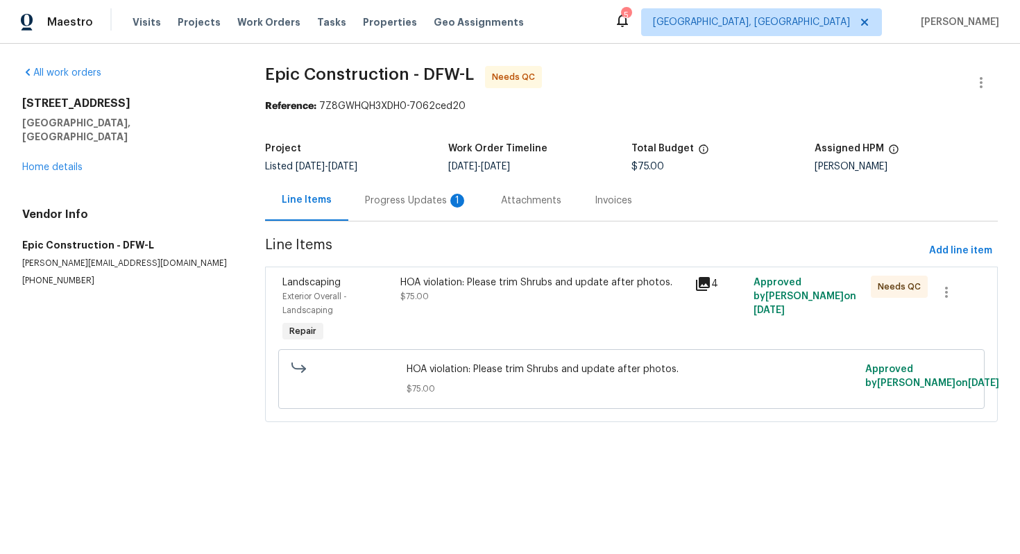
click at [393, 198] on div "Progress Updates 1" at bounding box center [416, 201] width 103 height 14
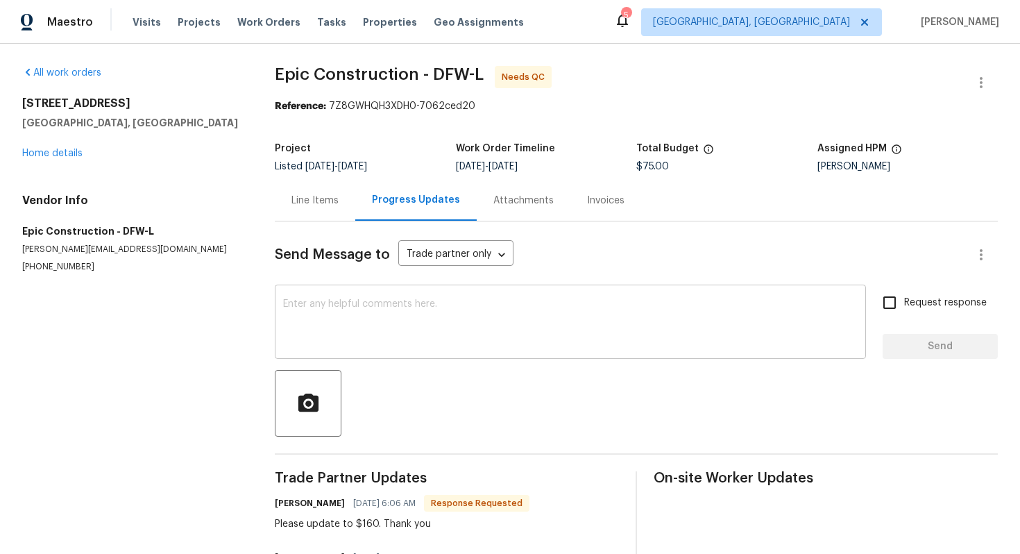
scroll to position [9, 0]
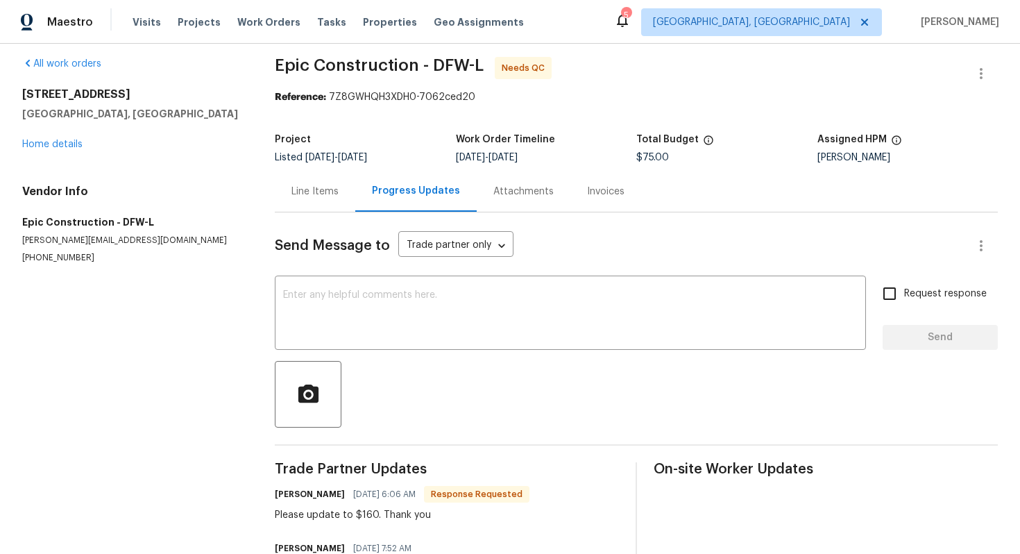
click at [316, 191] on div "Line Items" at bounding box center [314, 192] width 47 height 14
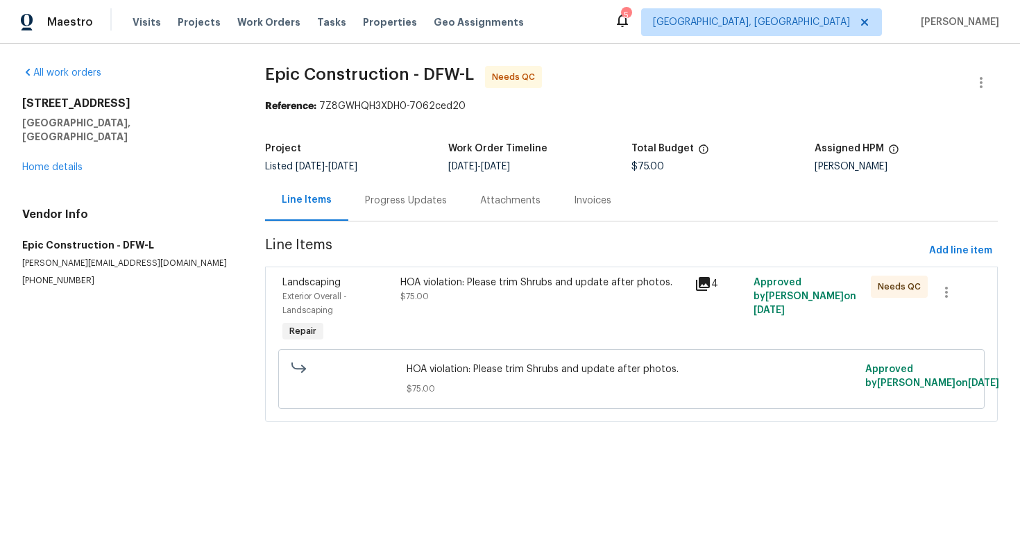
click at [424, 283] on div "HOA violation: Please trim Shrubs and update after photos." at bounding box center [543, 282] width 286 height 14
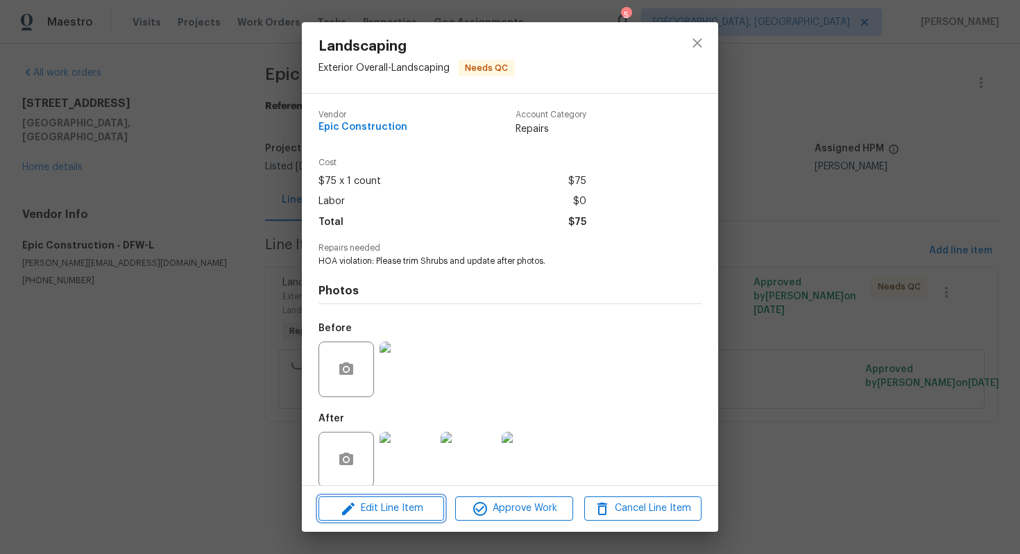
click at [386, 505] on span "Edit Line Item" at bounding box center [381, 507] width 117 height 17
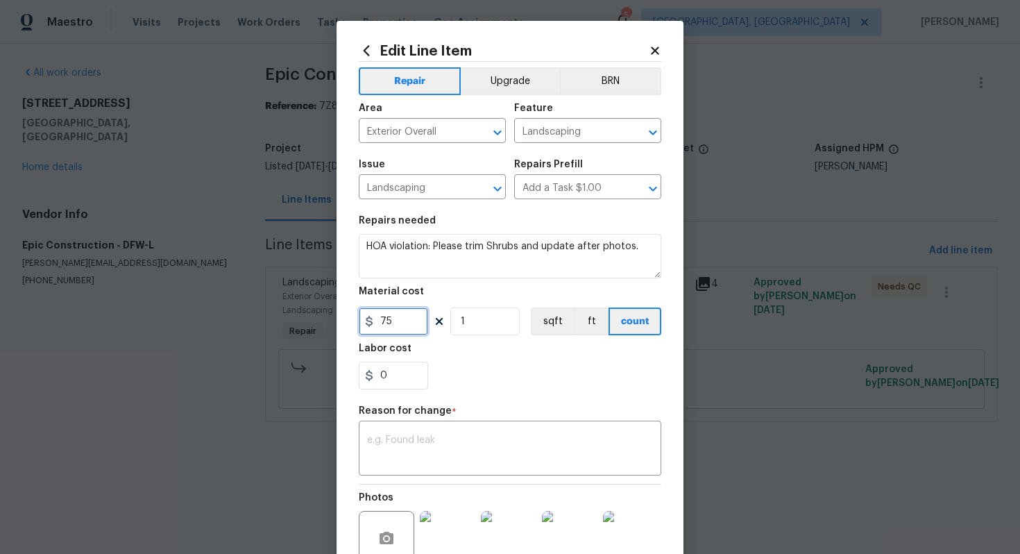
drag, startPoint x: 411, startPoint y: 320, endPoint x: 336, endPoint y: 307, distance: 75.5
click at [366, 314] on input "75" at bounding box center [393, 321] width 69 height 28
type input "160"
click at [359, 425] on div "x ​" at bounding box center [510, 449] width 302 height 51
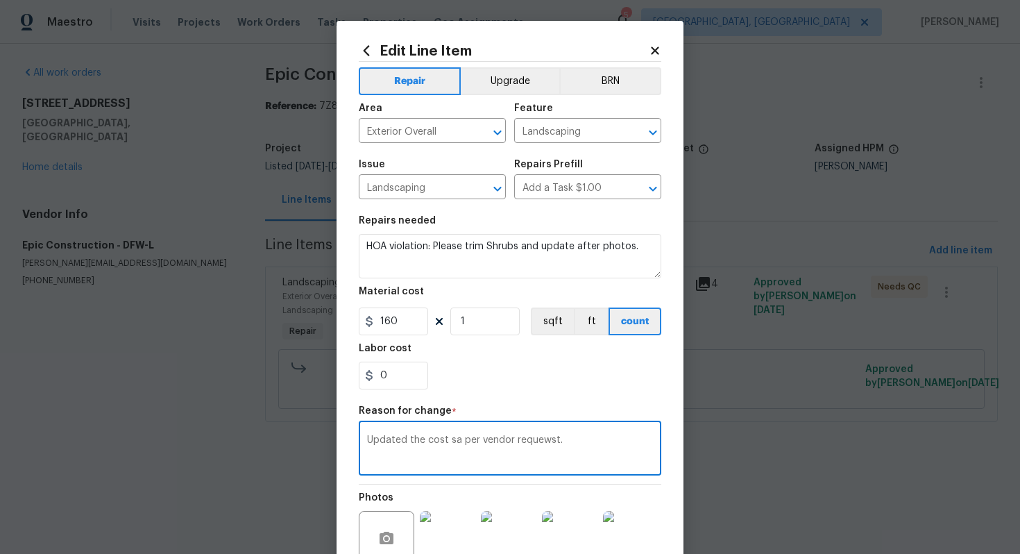
click at [452, 437] on textarea "Updated the cost sa per vendor requewst." at bounding box center [510, 449] width 286 height 29
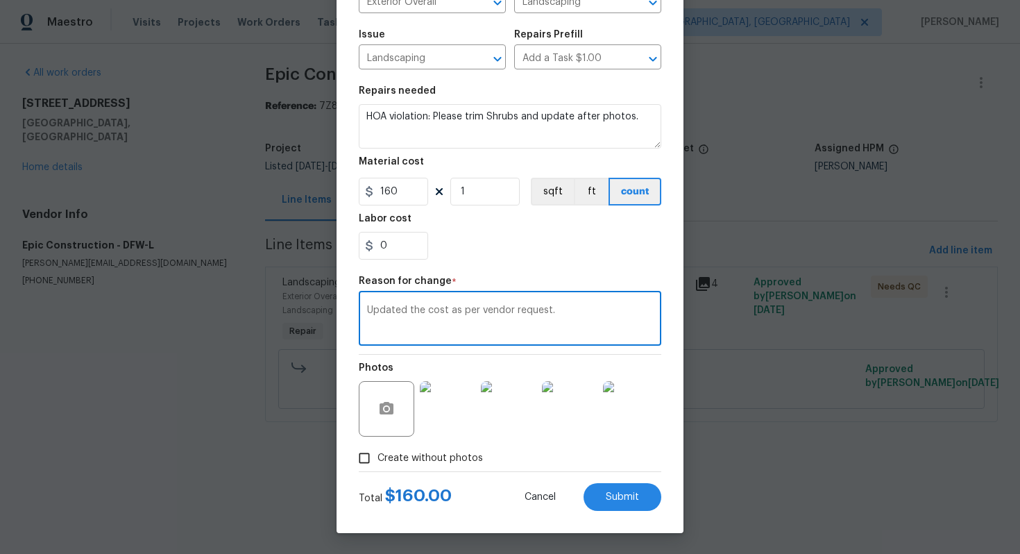
type textarea "Updated the cost as per vendor request."
click at [619, 515] on div "Edit Line Item Repair Upgrade BRN Area Exterior Overall ​ Feature Landscaping ​…" at bounding box center [509, 212] width 347 height 642
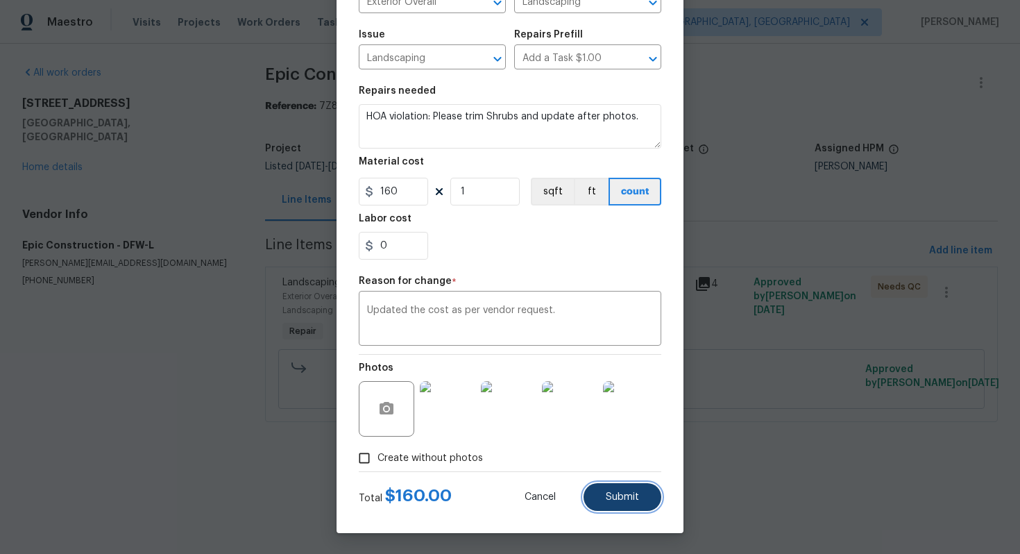
click at [619, 497] on span "Submit" at bounding box center [622, 497] width 33 height 10
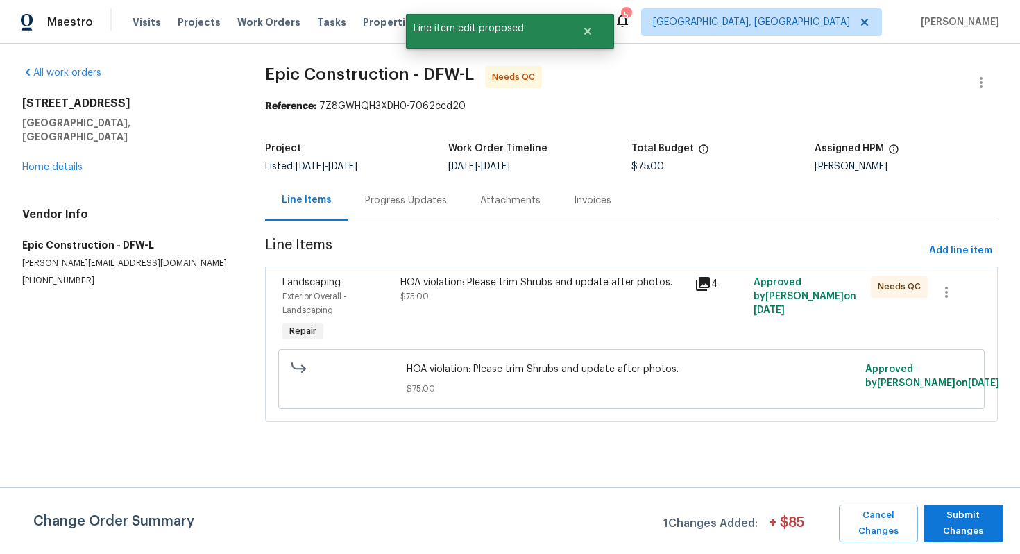
scroll to position [0, 0]
click at [983, 537] on span "Submit Changes" at bounding box center [963, 523] width 66 height 32
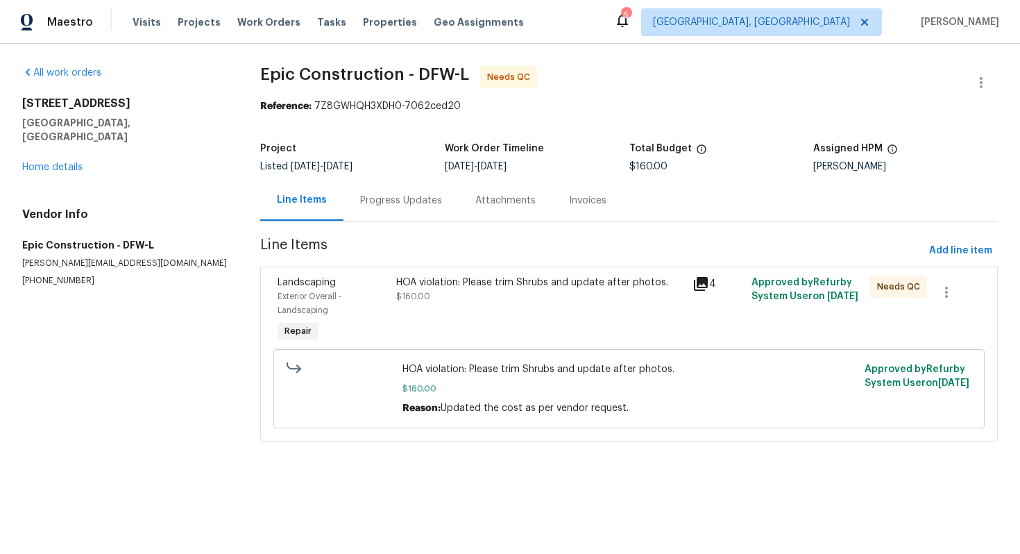
click at [425, 286] on div "HOA violation: Please trim Shrubs and update after photos." at bounding box center [540, 282] width 288 height 14
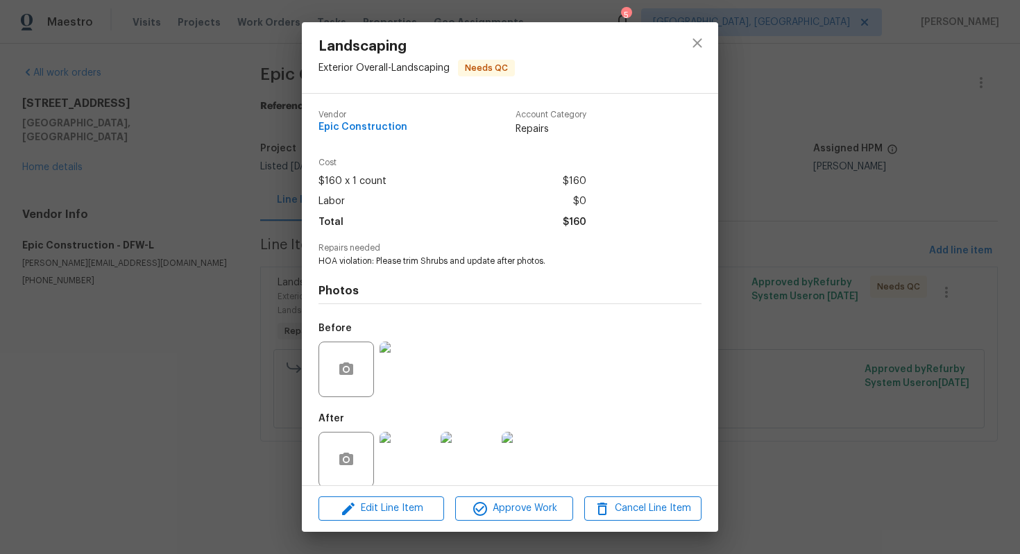
scroll to position [16, 0]
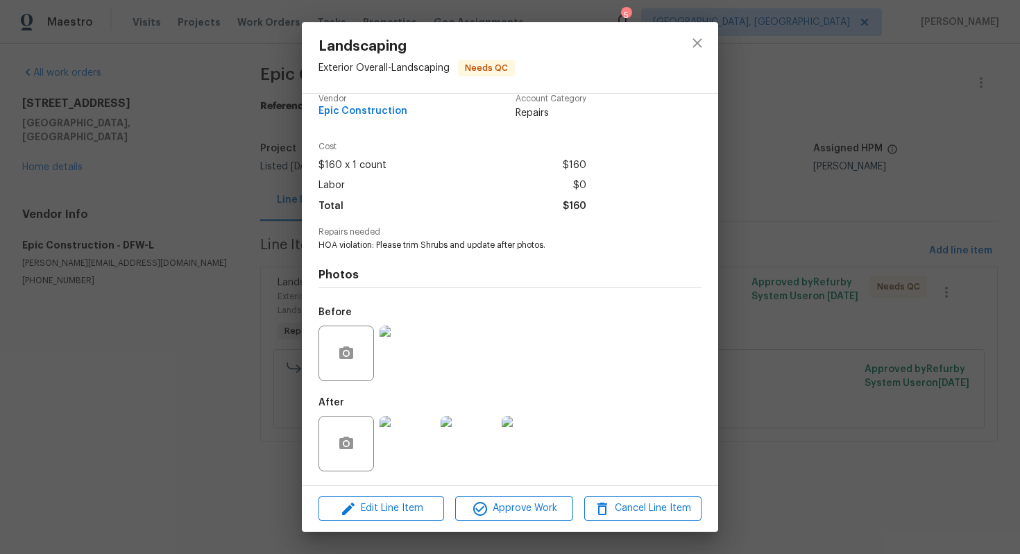
click at [415, 453] on img at bounding box center [406, 443] width 55 height 55
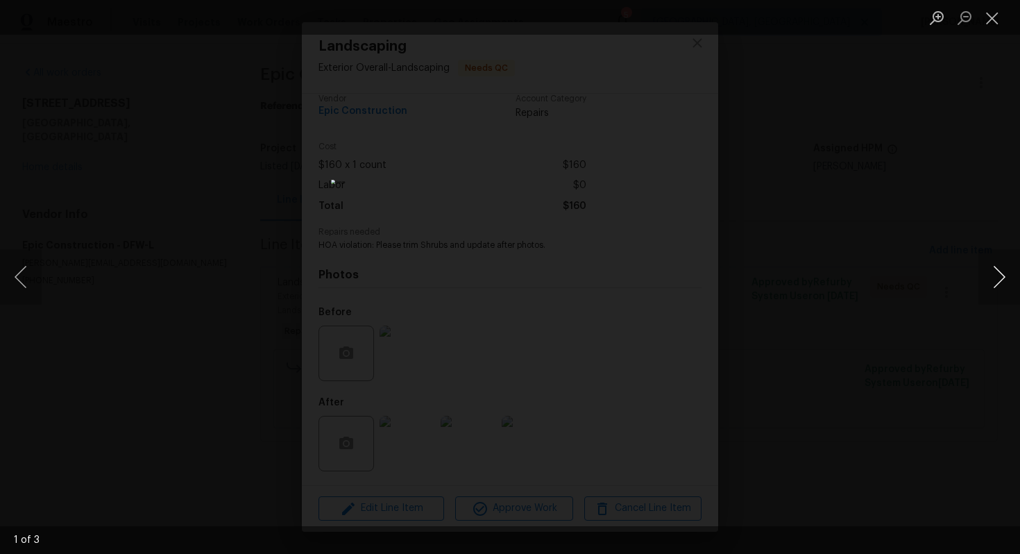
click at [1000, 286] on button "Next image" at bounding box center [999, 276] width 42 height 55
click at [1005, 273] on button "Next image" at bounding box center [999, 276] width 42 height 55
click at [984, 282] on button "Next image" at bounding box center [999, 276] width 42 height 55
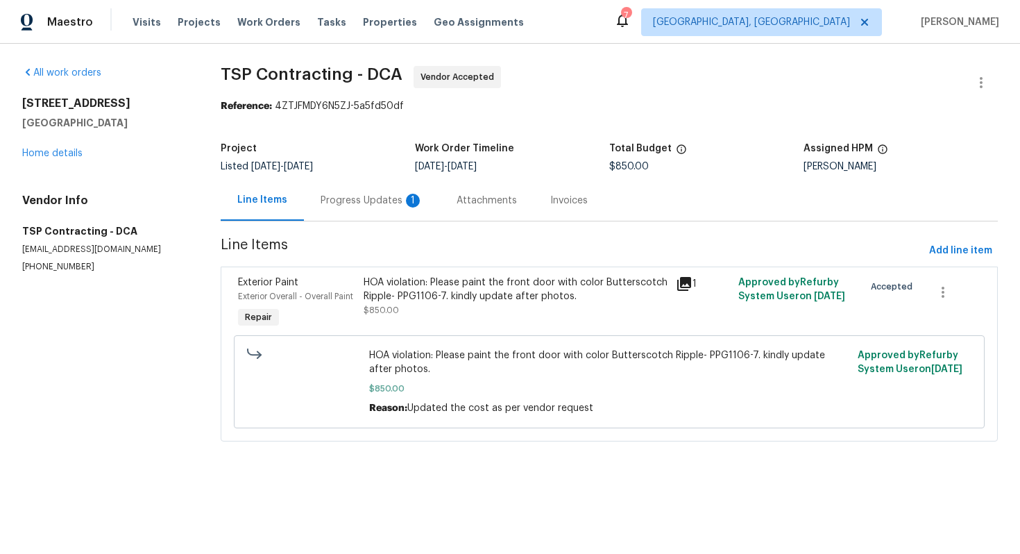
click at [373, 205] on div "Progress Updates 1" at bounding box center [371, 201] width 103 height 14
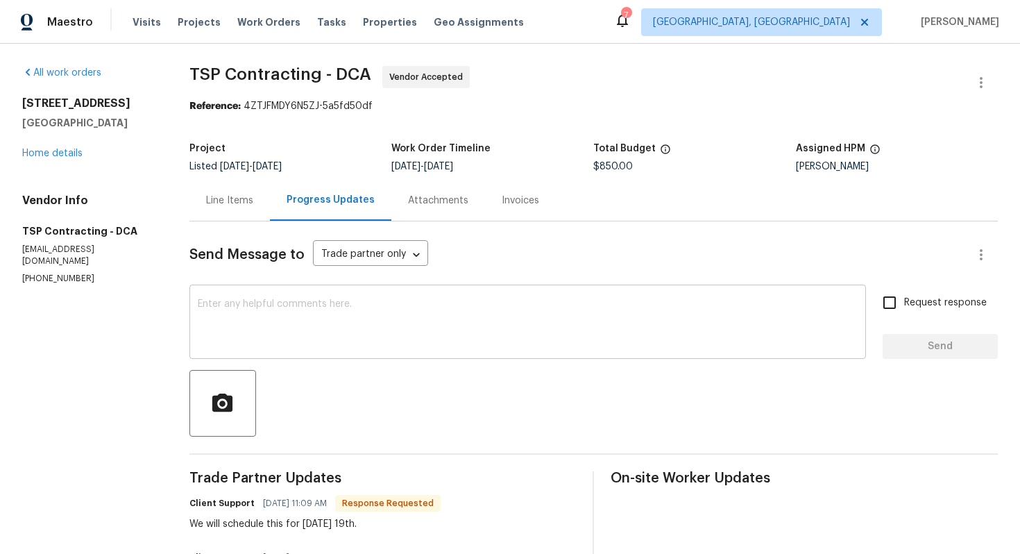
click at [255, 329] on textarea at bounding box center [528, 323] width 660 height 49
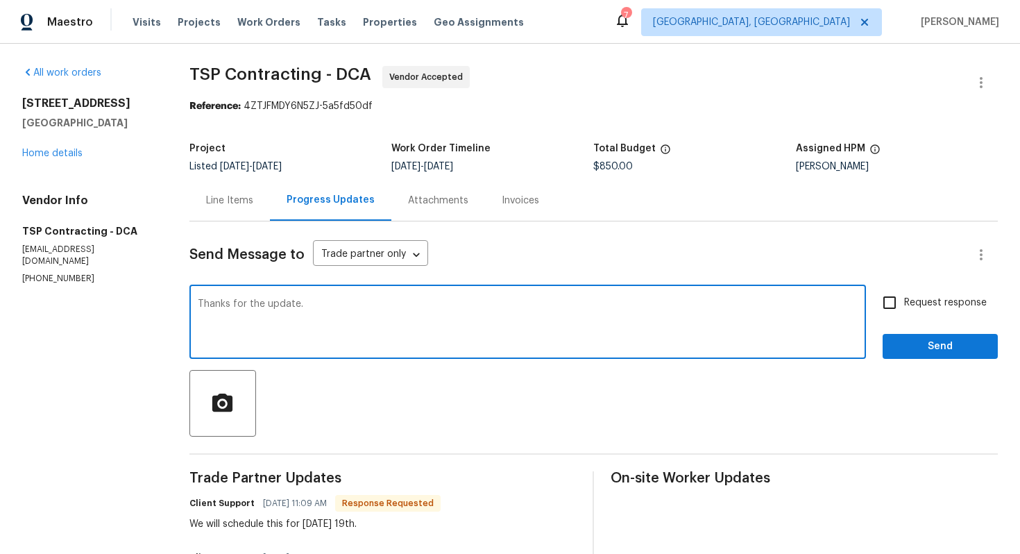
type textarea "Thanks for the update."
click at [910, 353] on span "Send" at bounding box center [939, 346] width 93 height 17
